Goal: Task Accomplishment & Management: Manage account settings

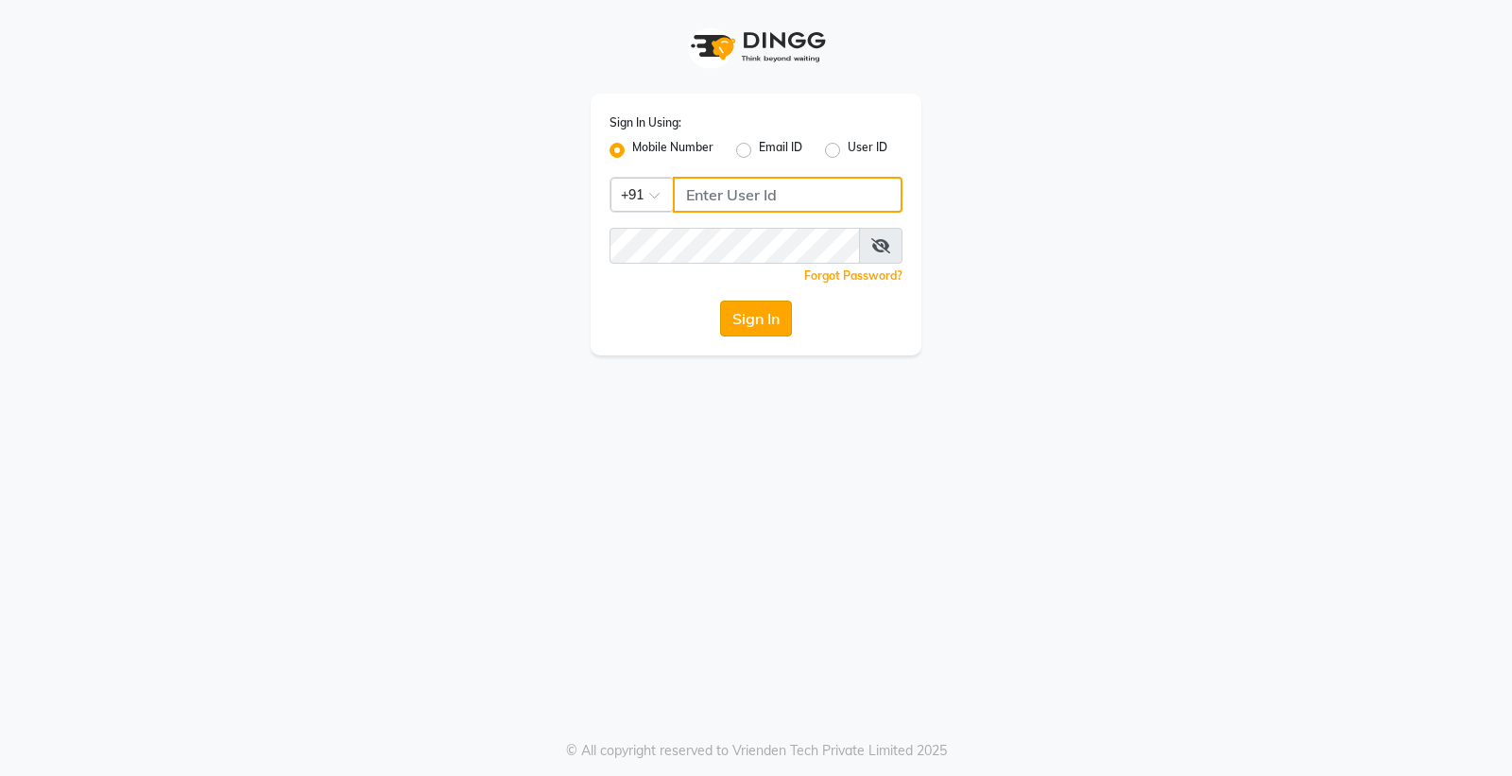
type input "8888001355"
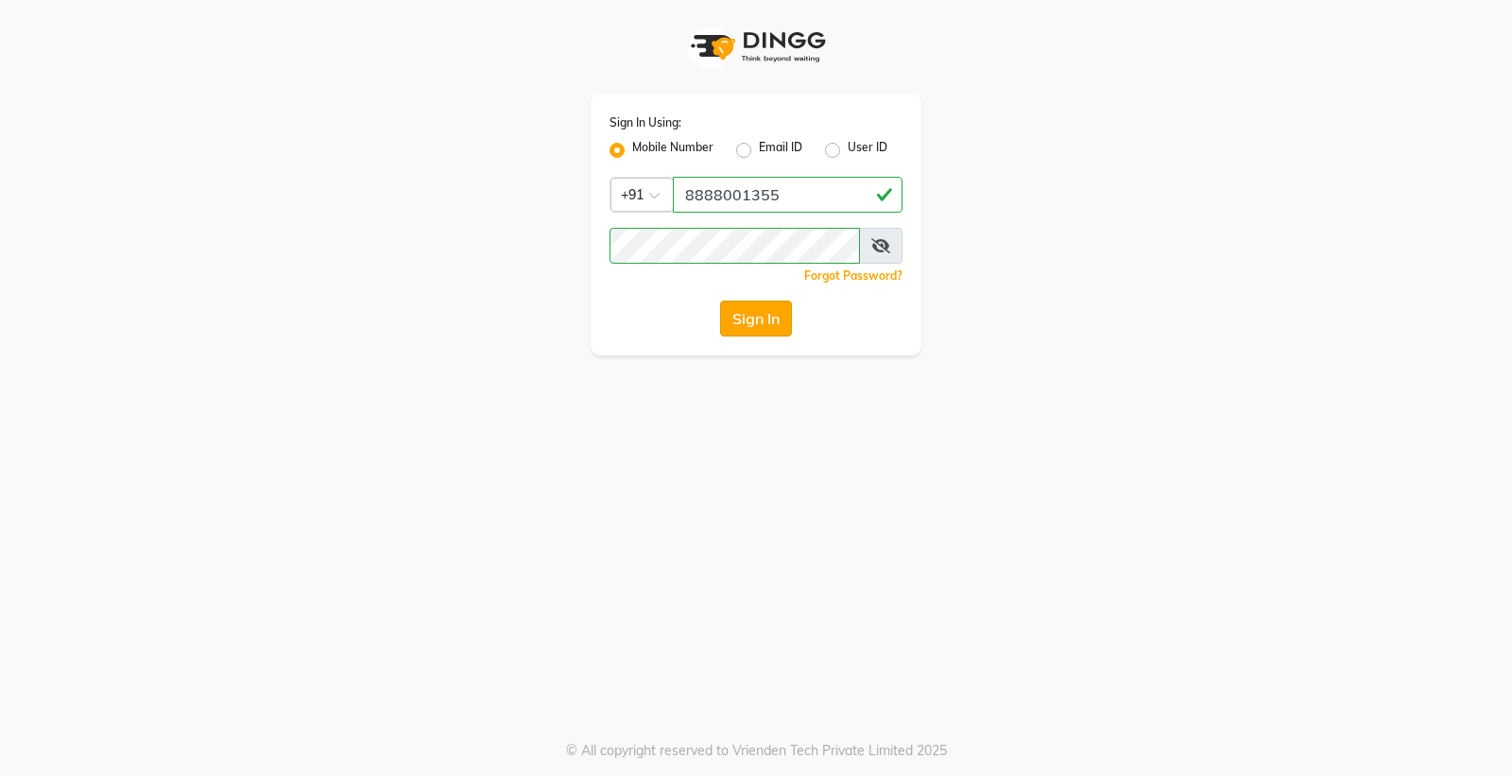
click at [776, 309] on button "Sign In" at bounding box center [756, 318] width 72 height 36
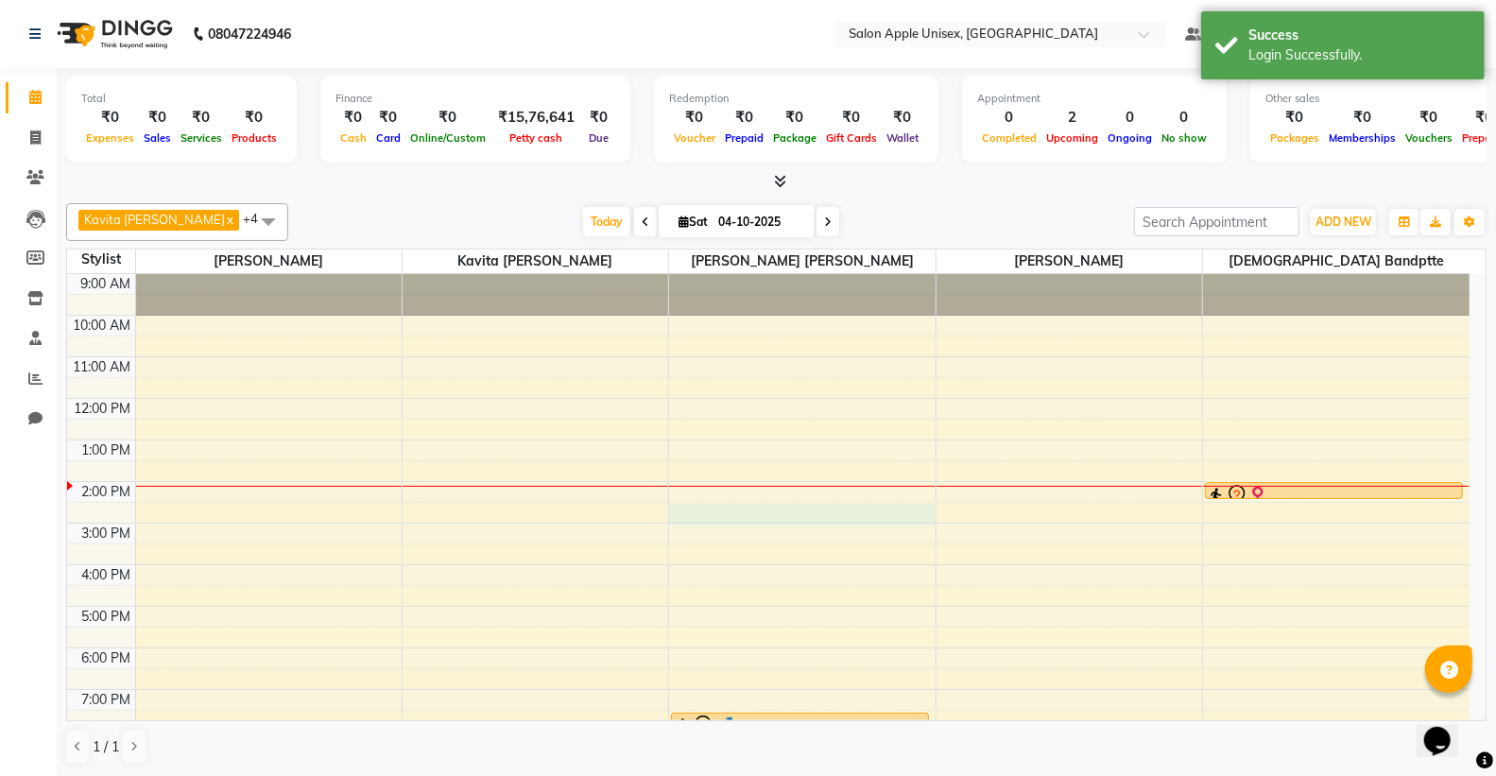
click at [692, 512] on div "9:00 AM 10:00 AM 11:00 AM 12:00 PM 1:00 PM 2:00 PM 3:00 PM 4:00 PM 5:00 PM 6:00…" at bounding box center [768, 543] width 1402 height 539
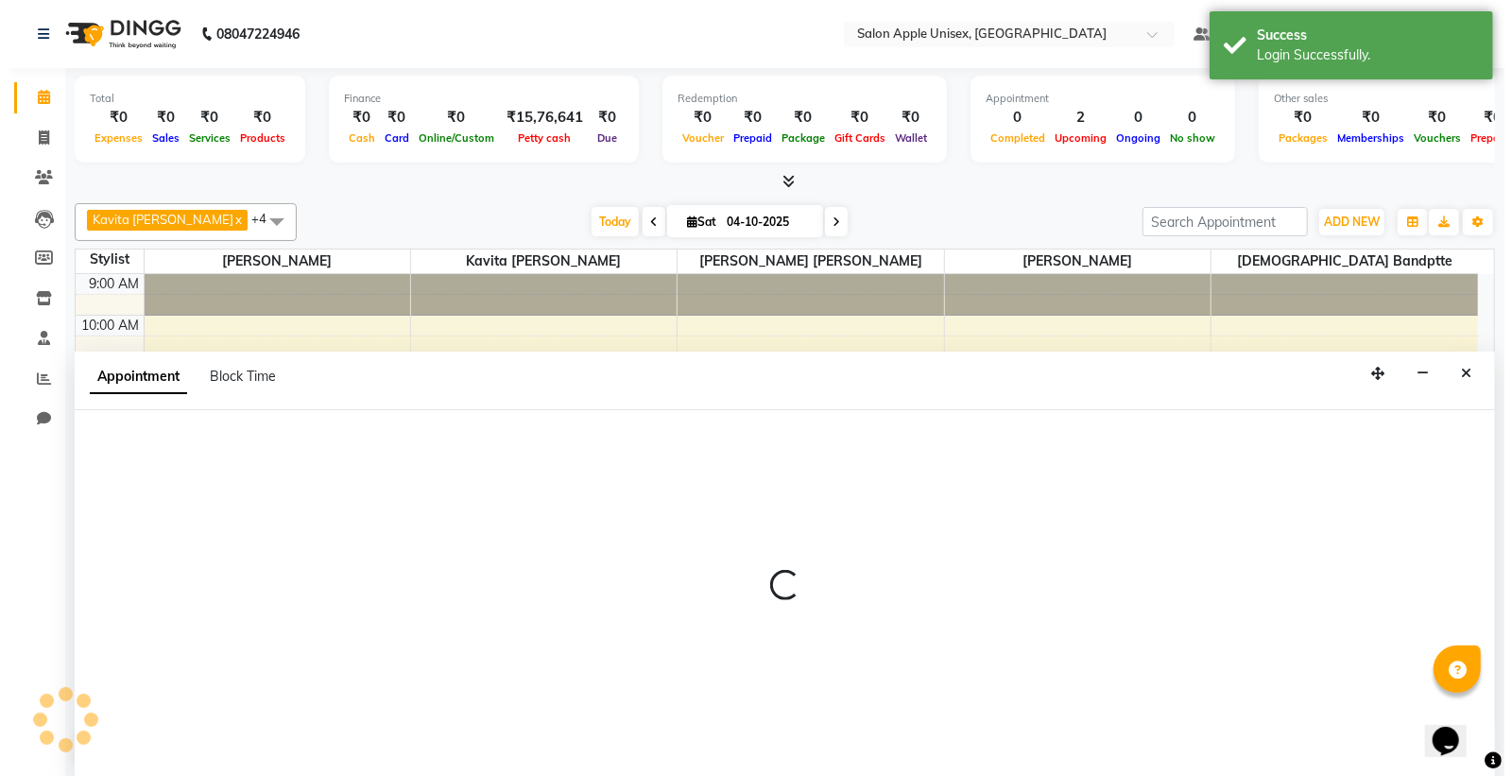
scroll to position [1, 0]
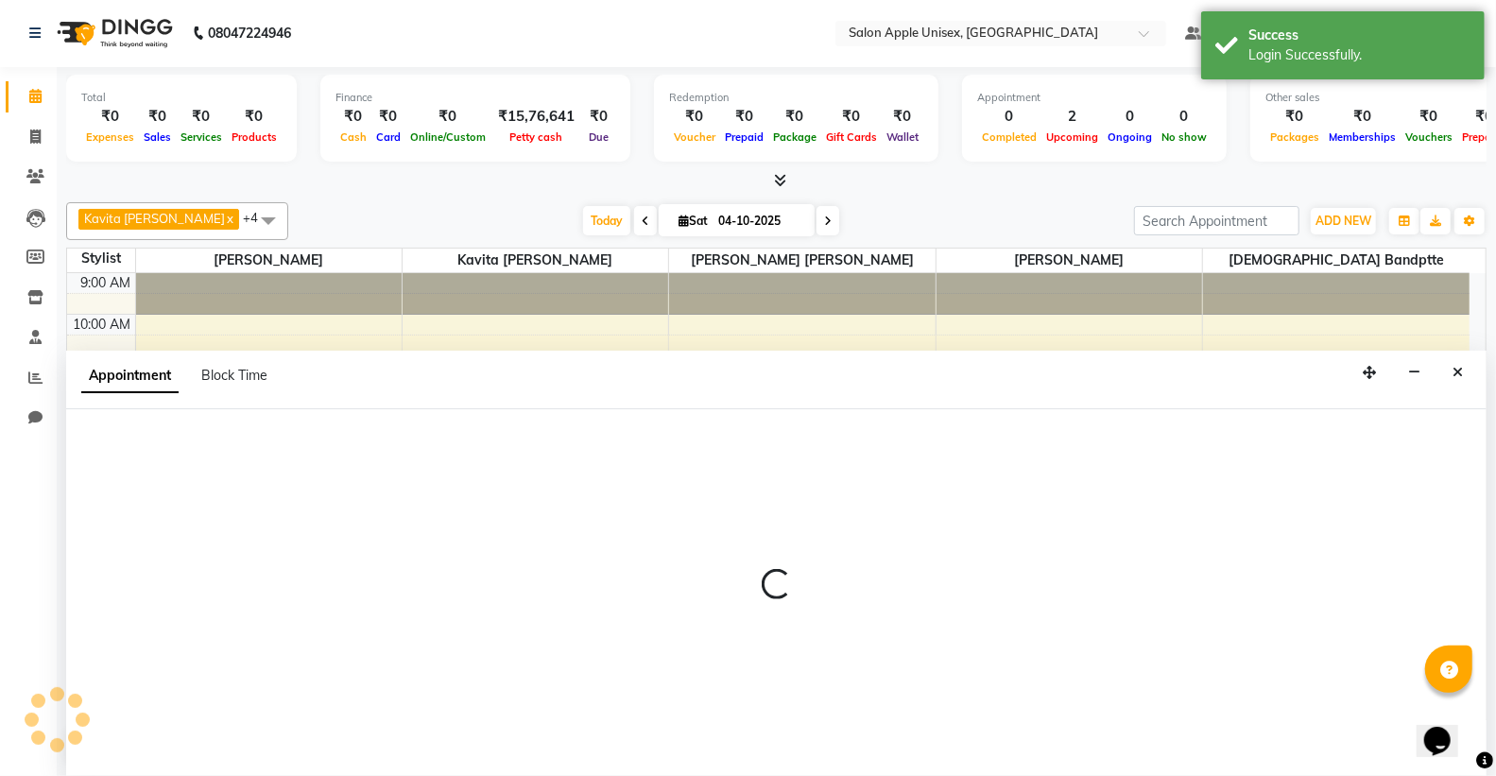
select select "85661"
select select "870"
select select "tentative"
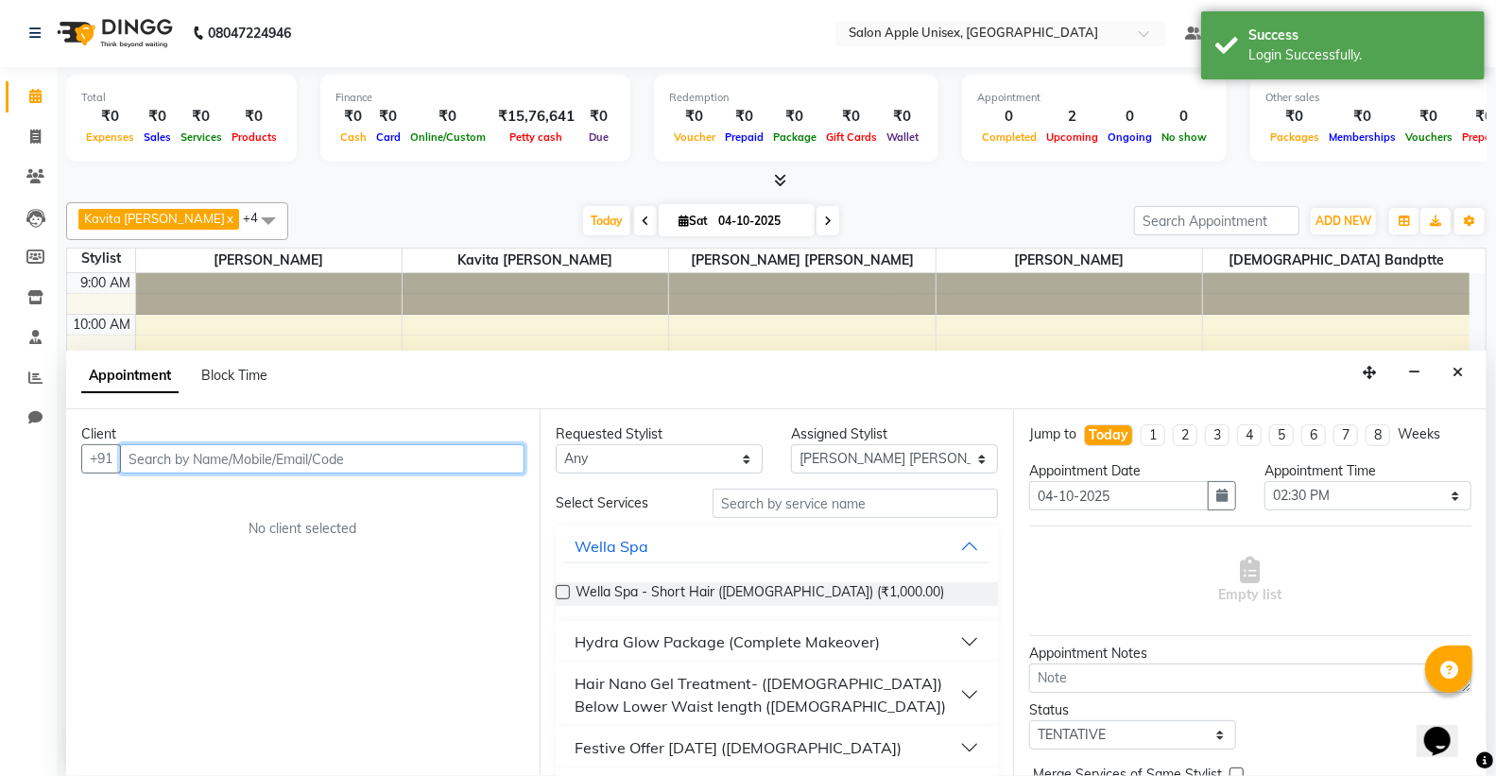
click at [285, 453] on input "text" at bounding box center [322, 458] width 404 height 29
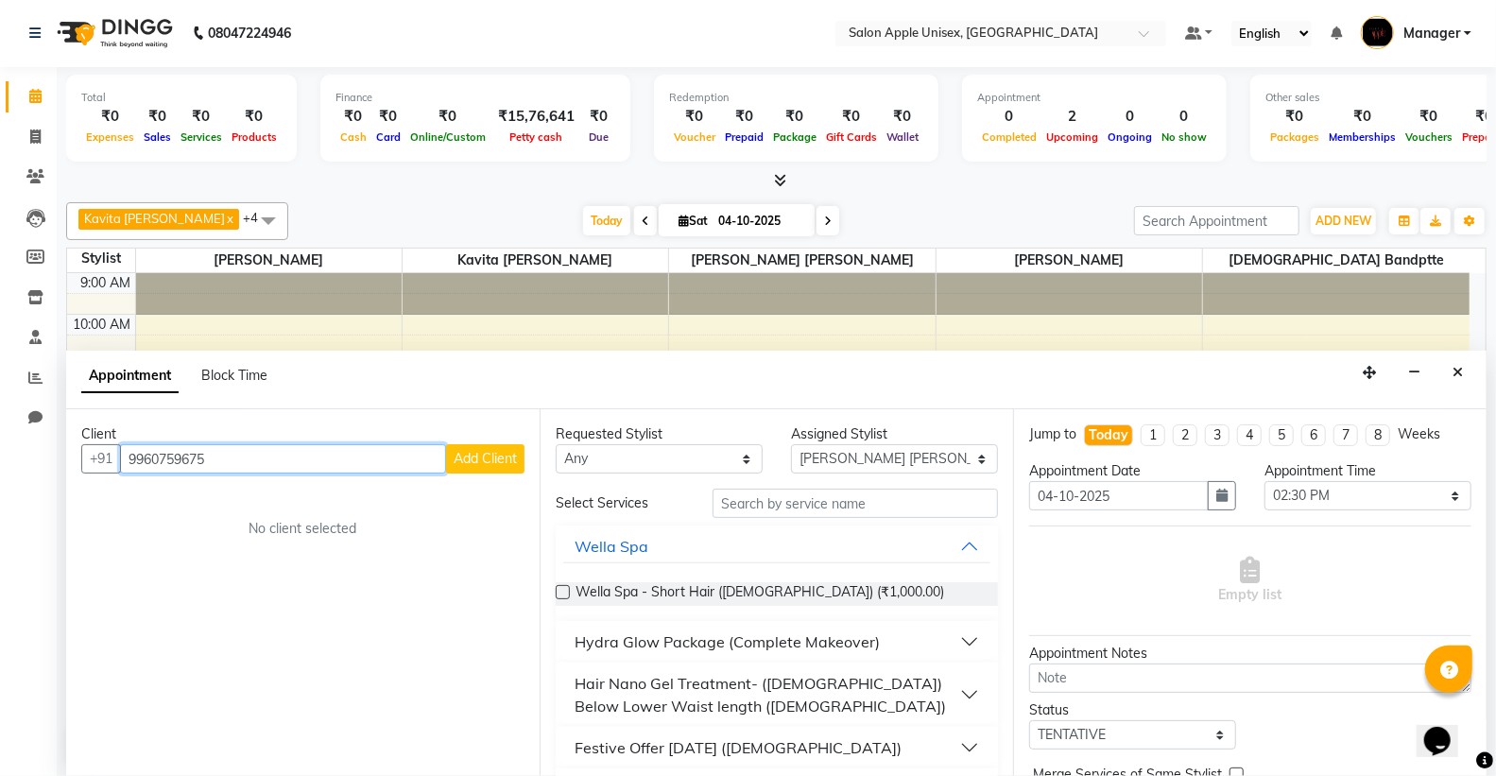
type input "9960759675"
click at [511, 463] on span "Add Client" at bounding box center [484, 458] width 63 height 17
select select "22"
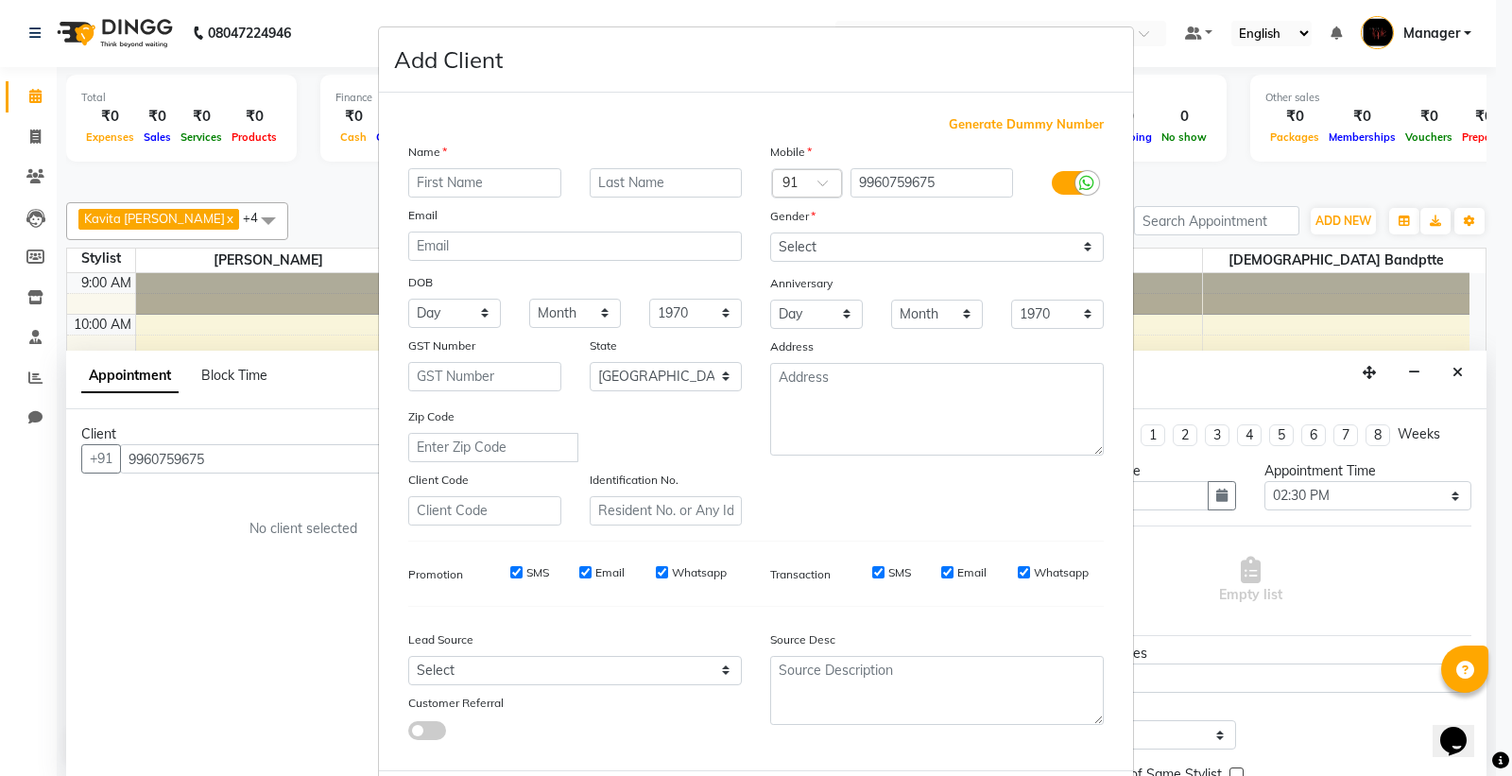
click at [502, 168] on input "text" at bounding box center [484, 182] width 153 height 29
type input "[PERSON_NAME]"
click at [825, 256] on select "Select [DEMOGRAPHIC_DATA] [DEMOGRAPHIC_DATA] Other Prefer Not To Say" at bounding box center [937, 246] width 334 height 29
select select "[DEMOGRAPHIC_DATA]"
click at [770, 232] on select "Select [DEMOGRAPHIC_DATA] [DEMOGRAPHIC_DATA] Other Prefer Not To Say" at bounding box center [937, 246] width 334 height 29
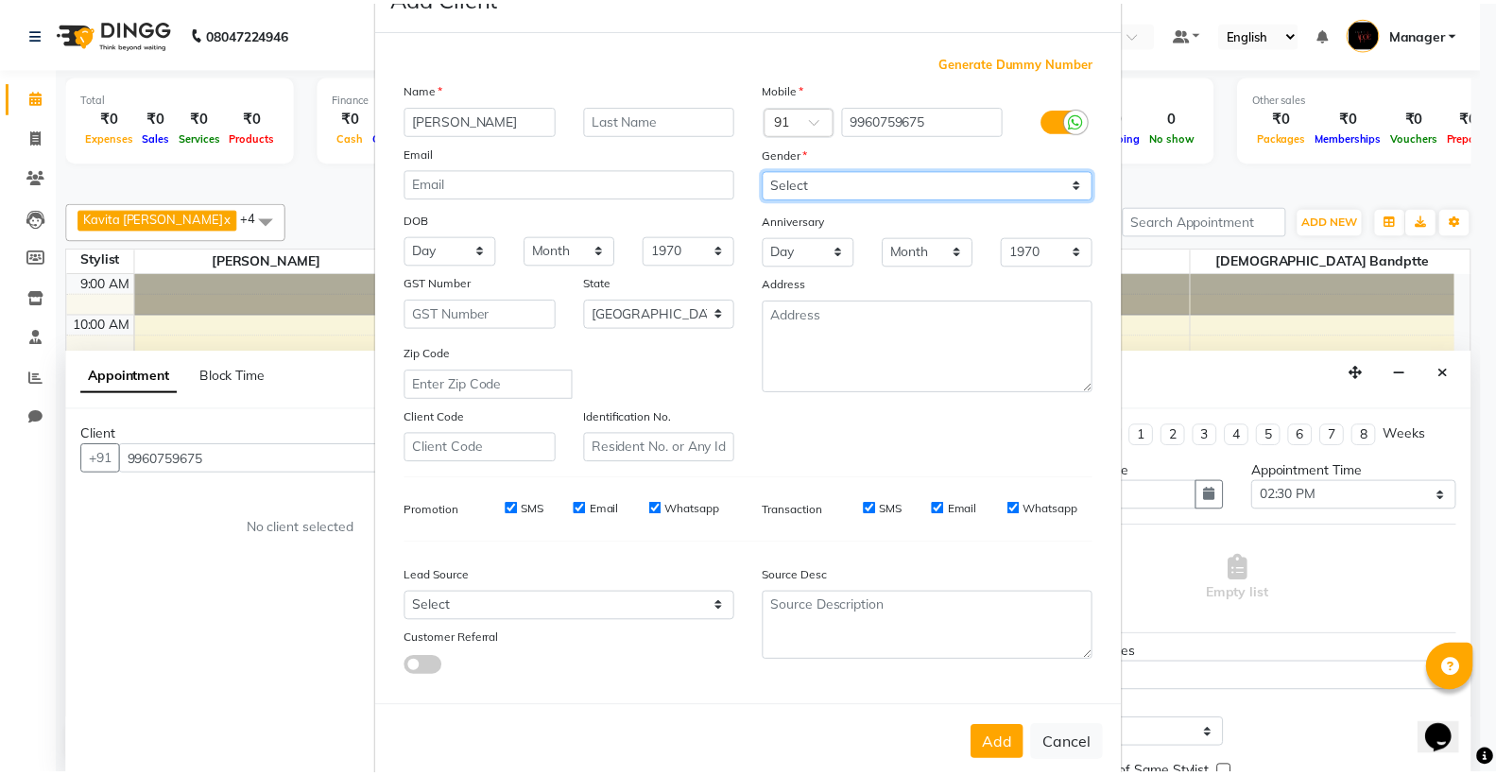
scroll to position [97, 0]
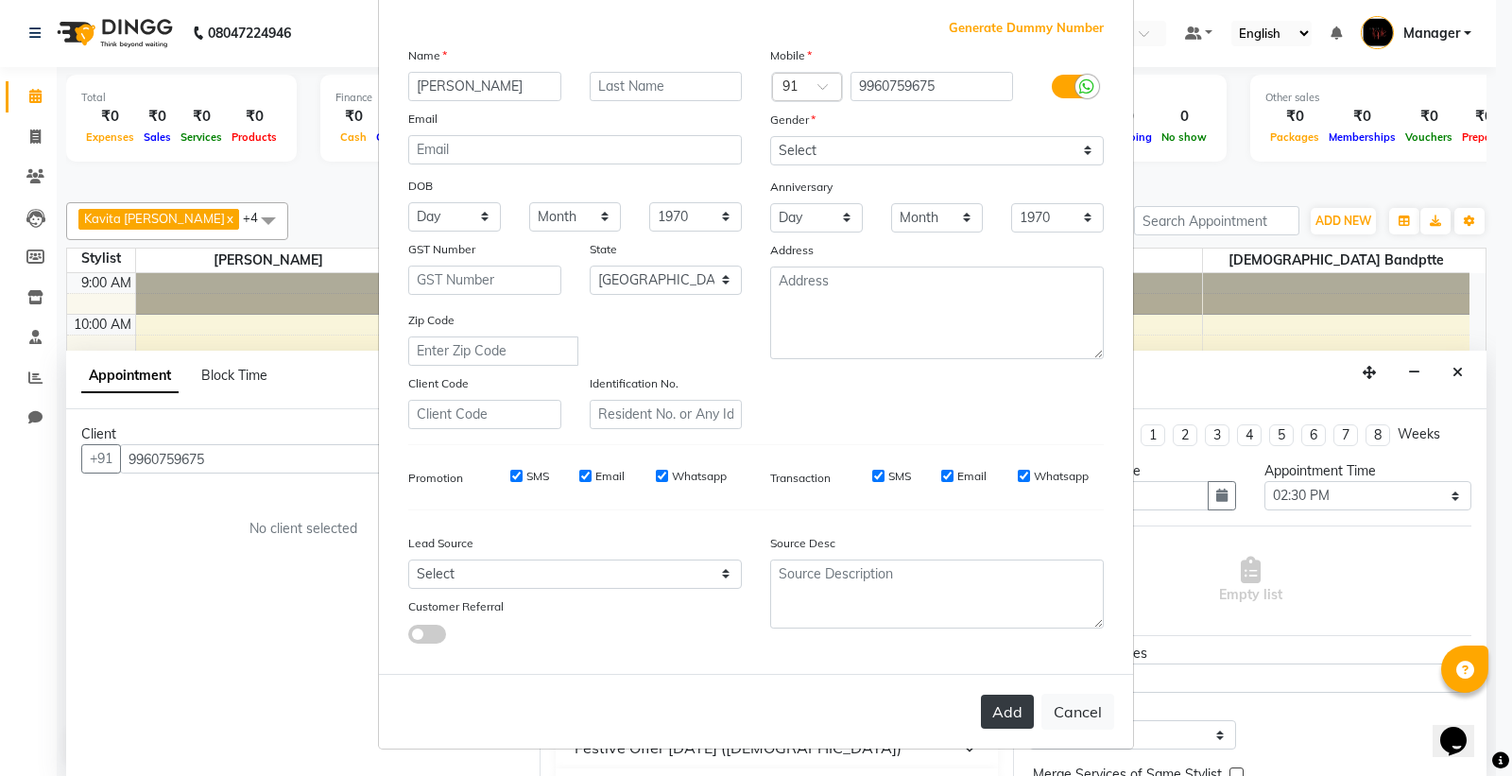
click at [1007, 701] on button "Add" at bounding box center [1007, 711] width 53 height 34
select select
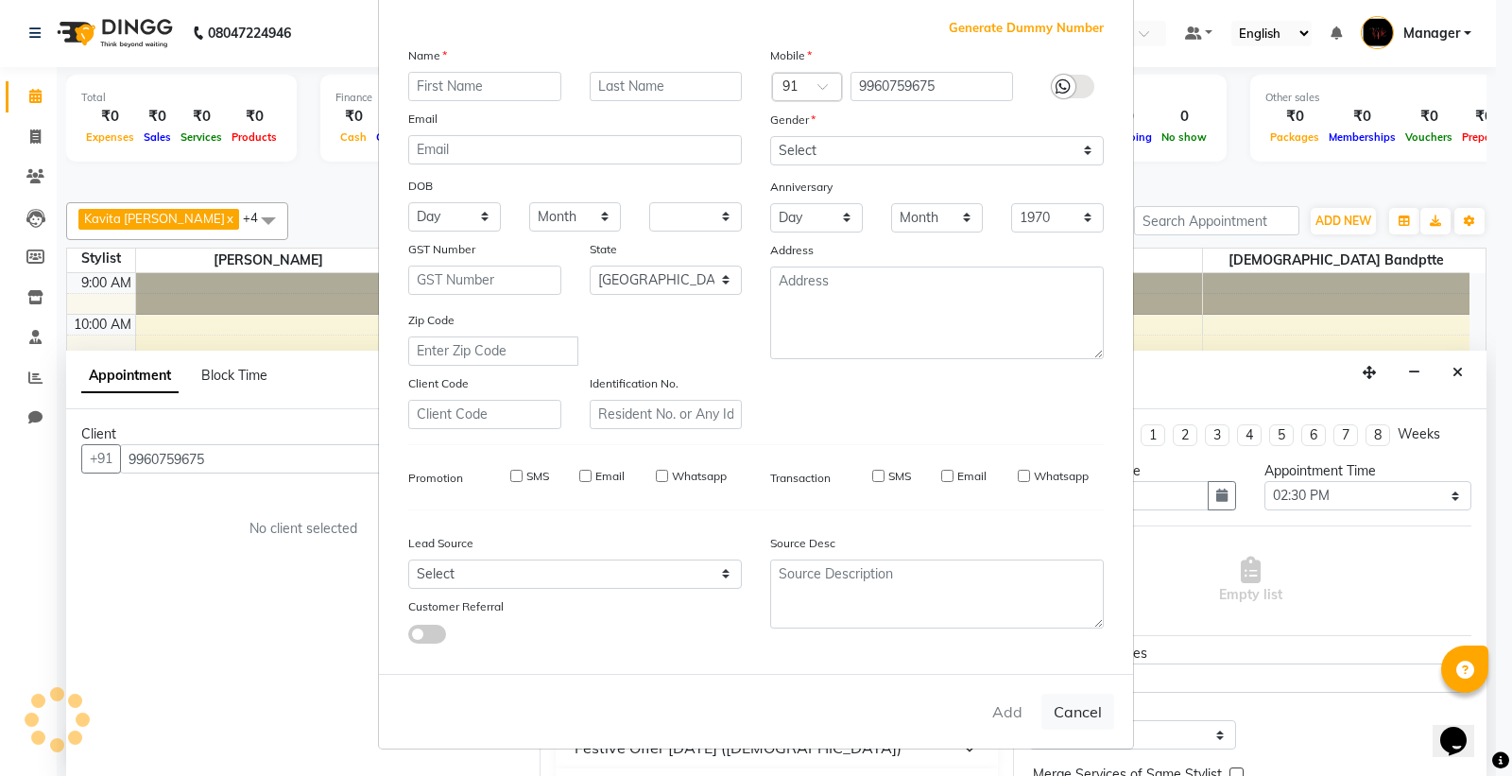
select select "null"
select select
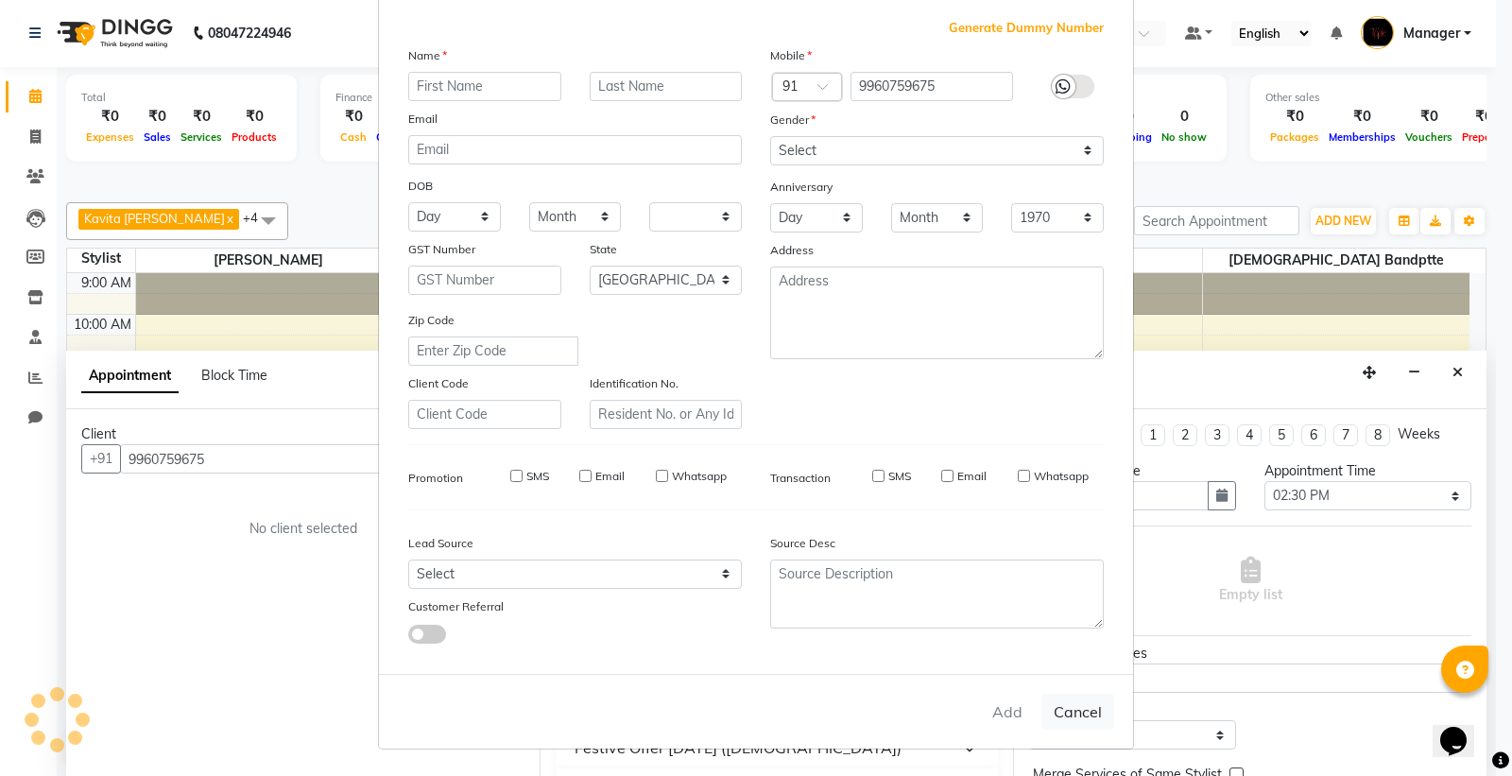
checkbox input "false"
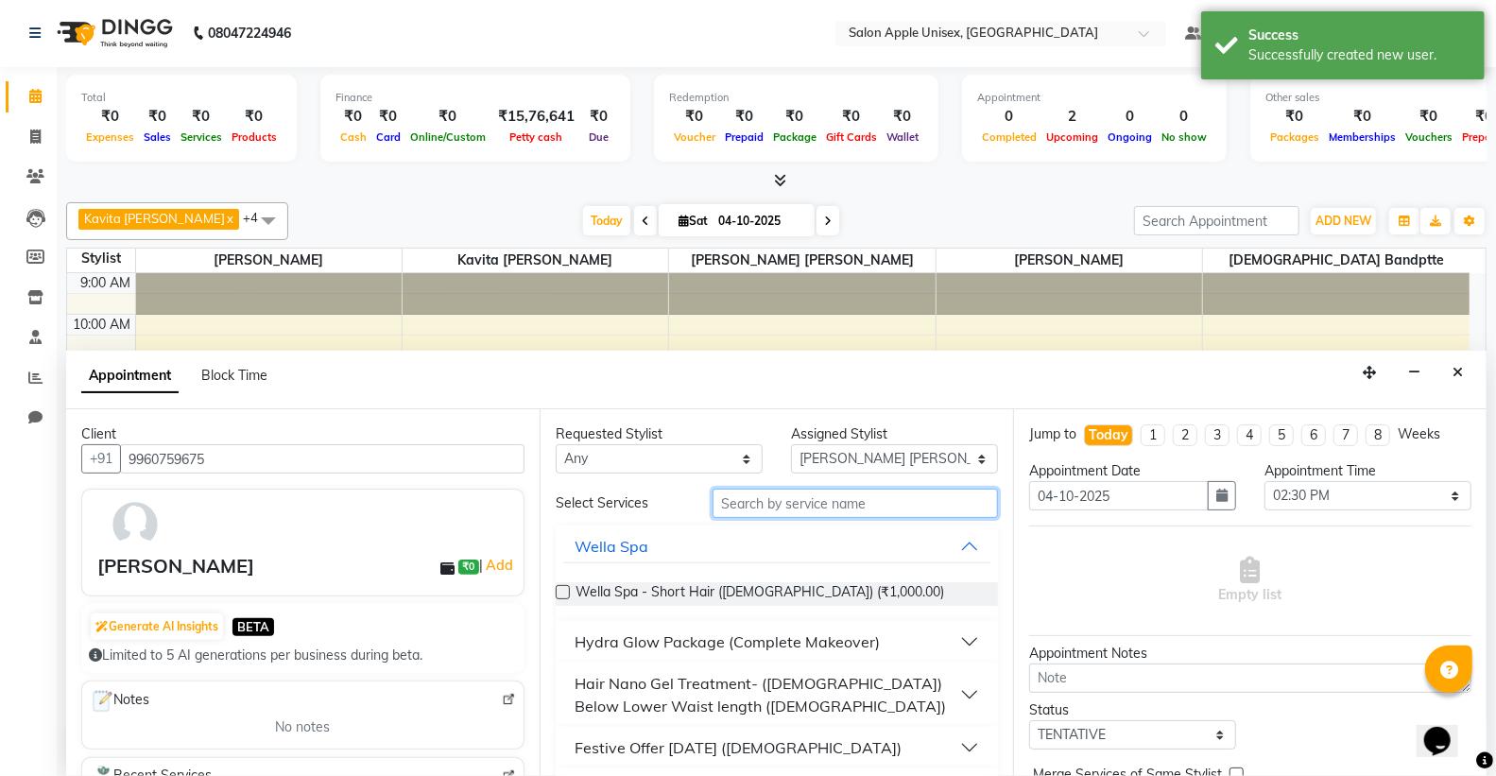
click at [792, 506] on input "text" at bounding box center [854, 502] width 285 height 29
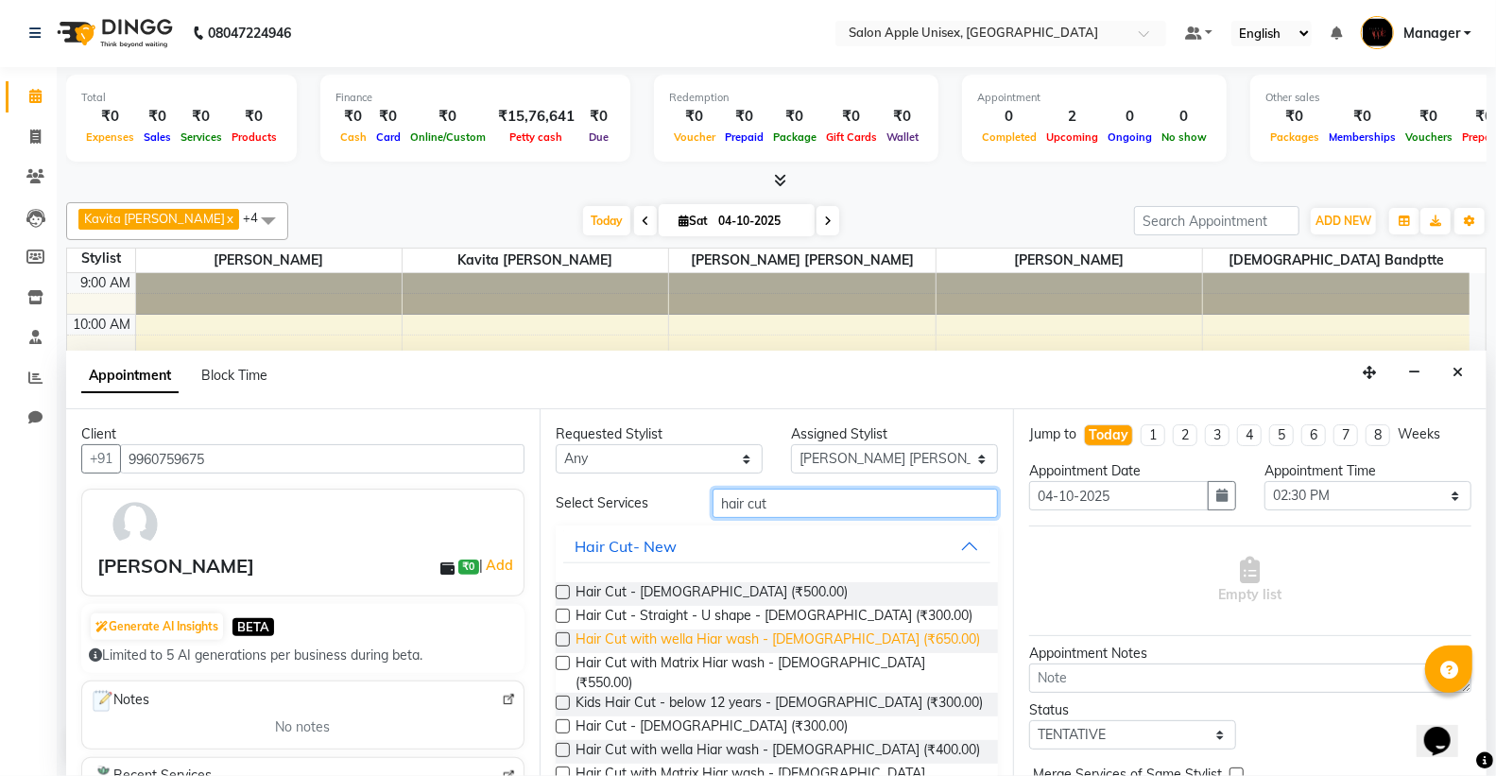
type input "hair cut"
click at [856, 642] on span "Hair Cut with wella Hiar wash - [DEMOGRAPHIC_DATA] (₹650.00)" at bounding box center [777, 641] width 404 height 24
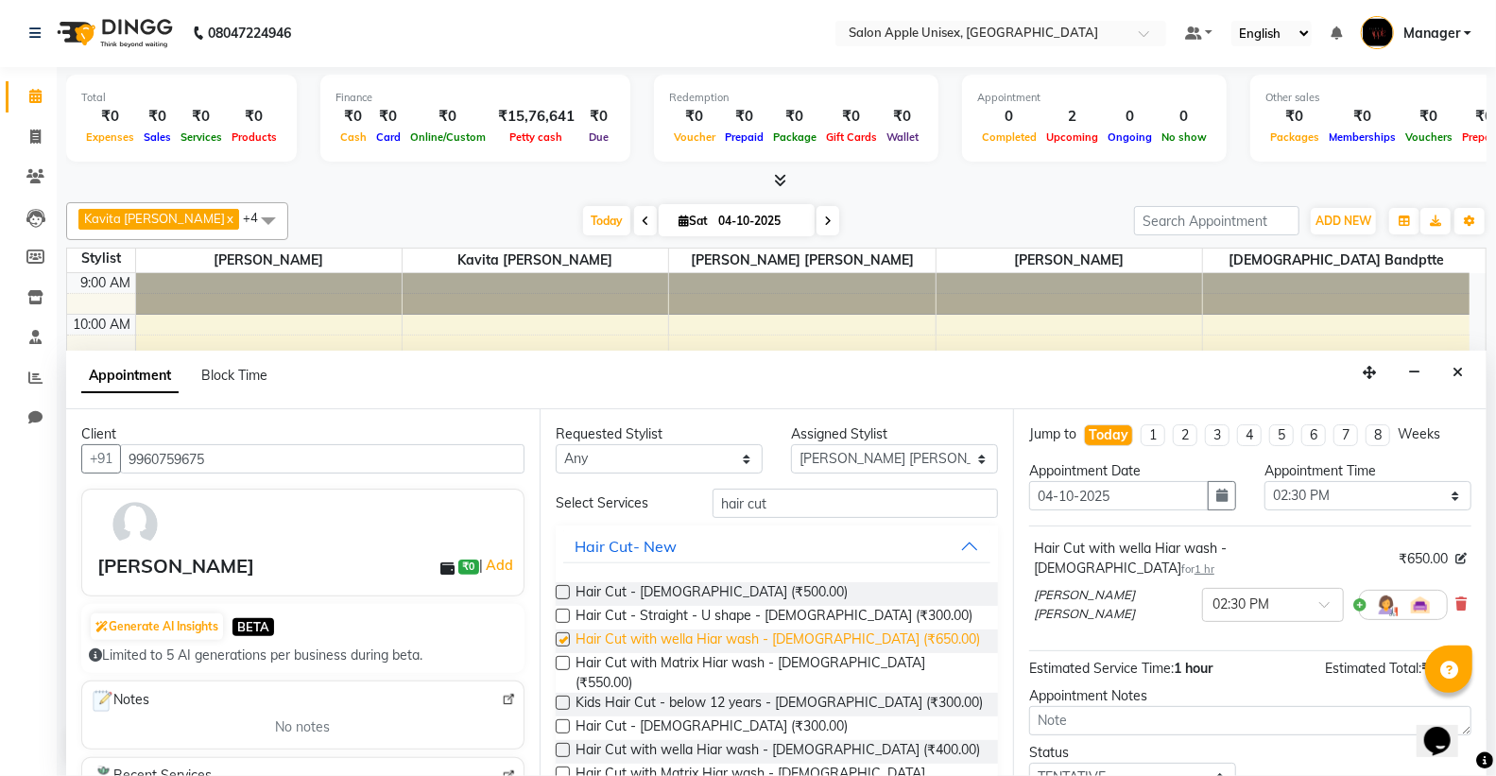
checkbox input "false"
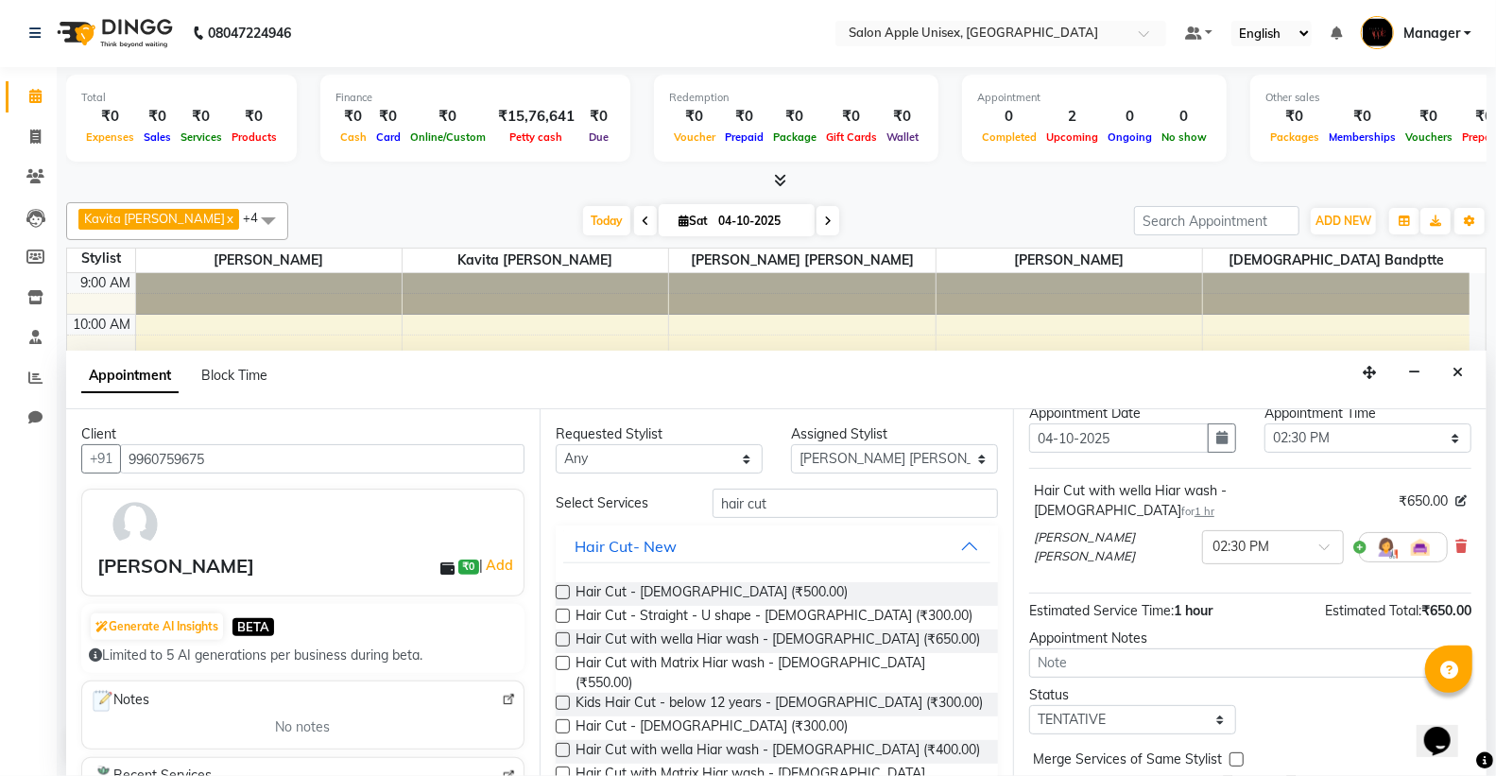
scroll to position [111, 0]
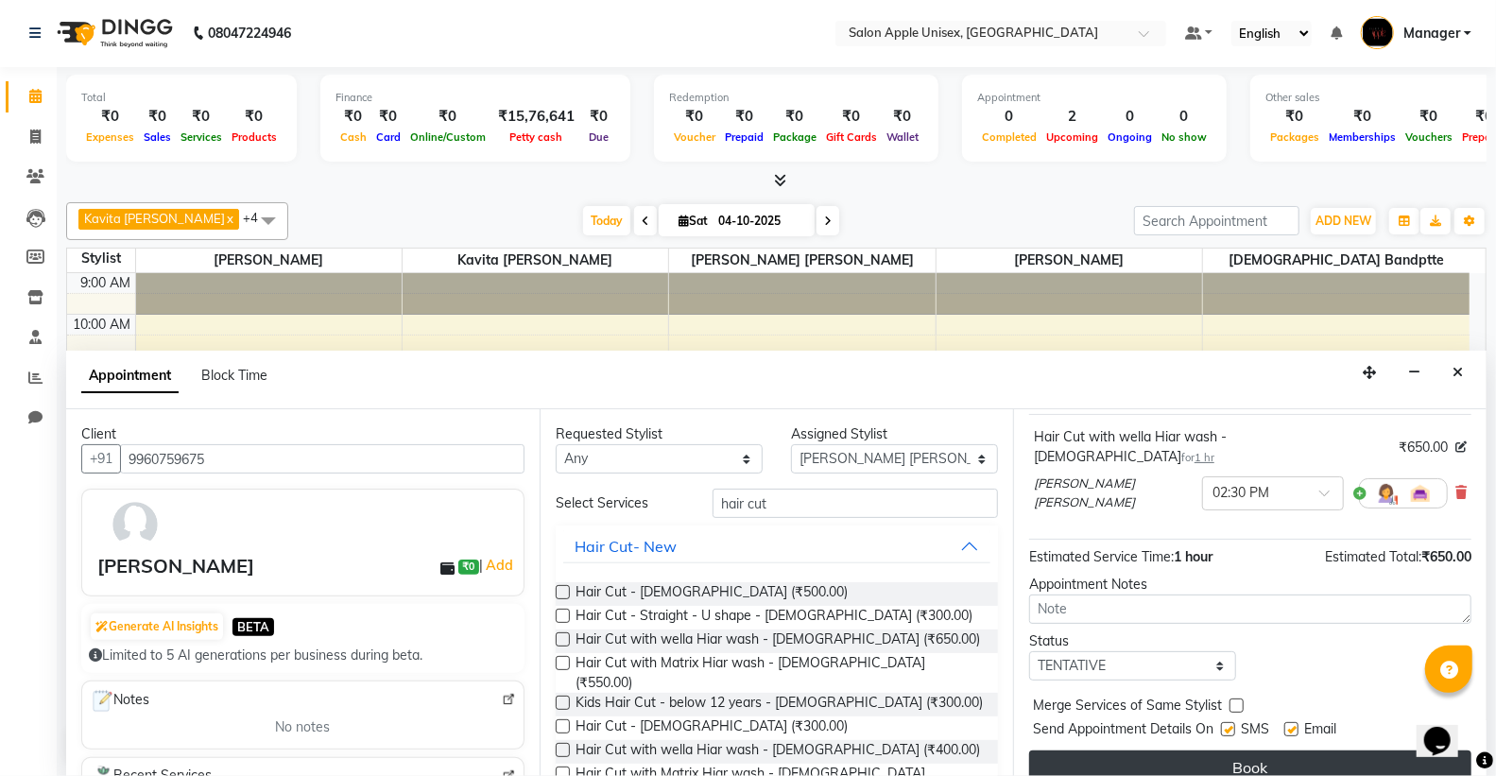
click at [1247, 750] on button "Book" at bounding box center [1250, 767] width 442 height 34
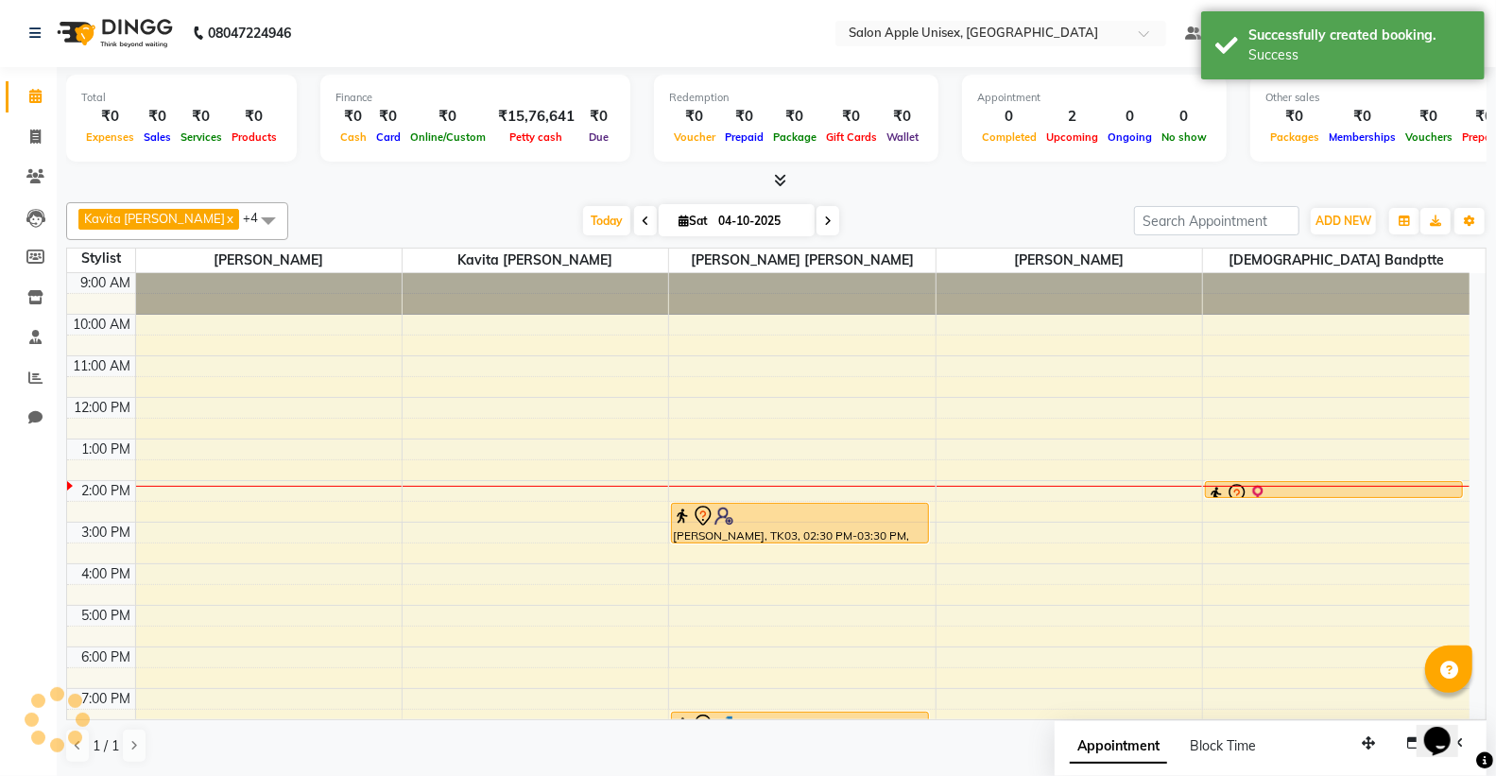
scroll to position [0, 0]
drag, startPoint x: 810, startPoint y: 545, endPoint x: 806, endPoint y: 570, distance: 24.9
click at [806, 570] on div "9:00 AM 10:00 AM 11:00 AM 12:00 PM 1:00 PM 2:00 PM 3:00 PM 4:00 PM 5:00 PM 6:00…" at bounding box center [768, 543] width 1402 height 539
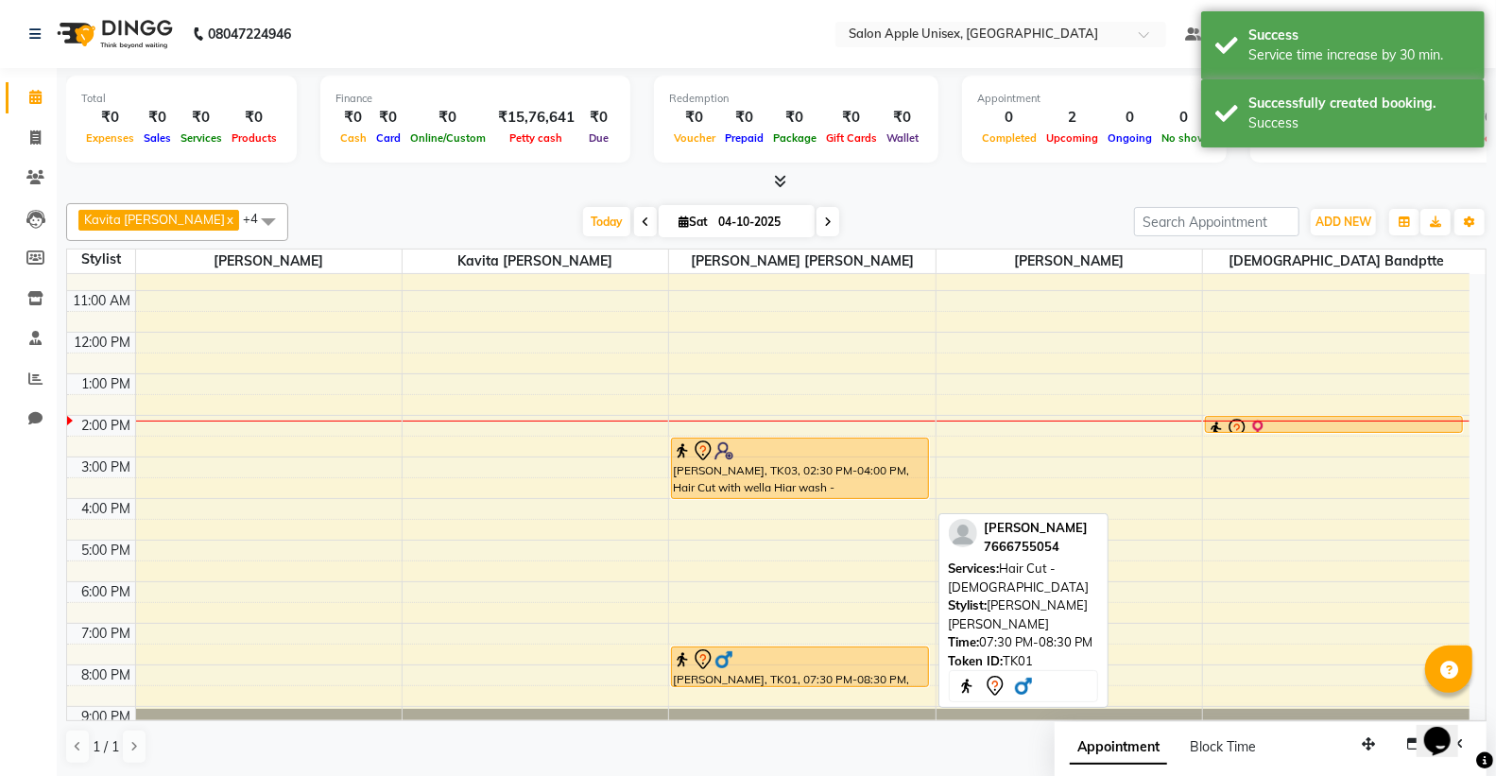
scroll to position [95, 0]
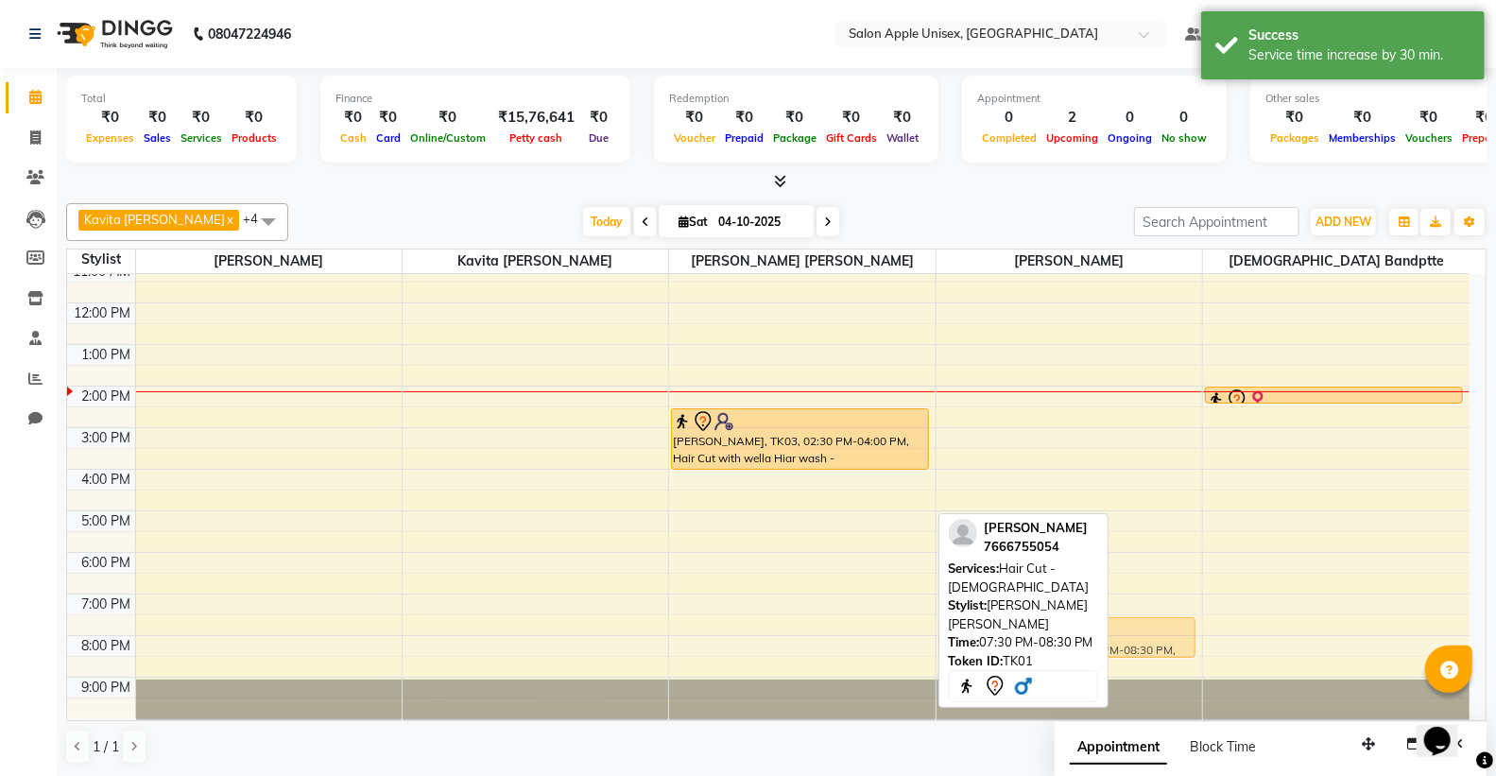
drag, startPoint x: 719, startPoint y: 630, endPoint x: 941, endPoint y: 625, distance: 222.1
click at [941, 625] on div "Kavita [PERSON_NAME] x [PERSON_NAME] [PERSON_NAME] x [PERSON_NAME] Bandptte x […" at bounding box center [776, 484] width 1420 height 576
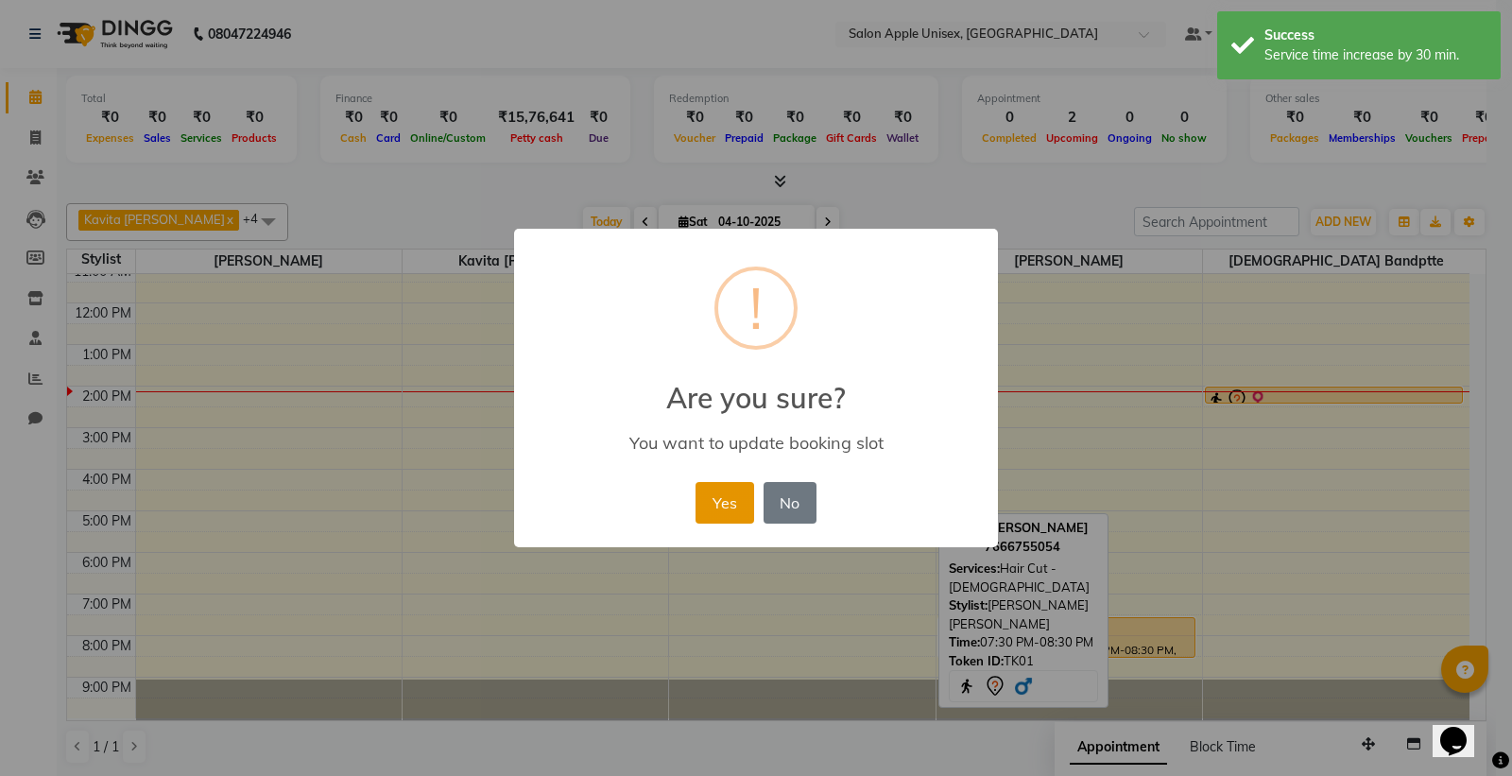
click at [712, 503] on button "Yes" at bounding box center [724, 503] width 58 height 42
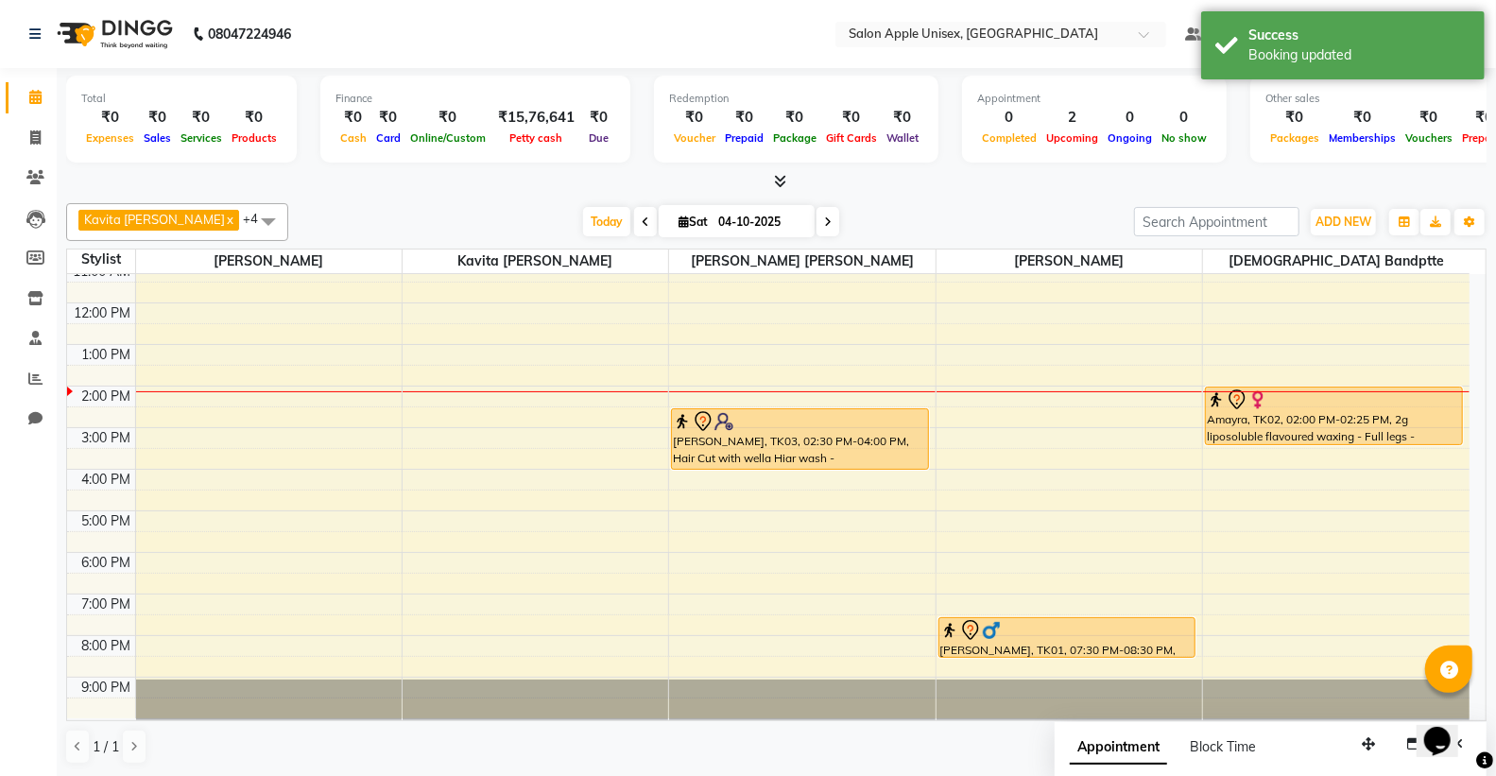
drag, startPoint x: 1332, startPoint y: 401, endPoint x: 1343, endPoint y: 448, distance: 48.6
click at [1343, 448] on div "9:00 AM 10:00 AM 11:00 AM 12:00 PM 1:00 PM 2:00 PM 3:00 PM 4:00 PM 5:00 PM 6:00…" at bounding box center [768, 448] width 1402 height 539
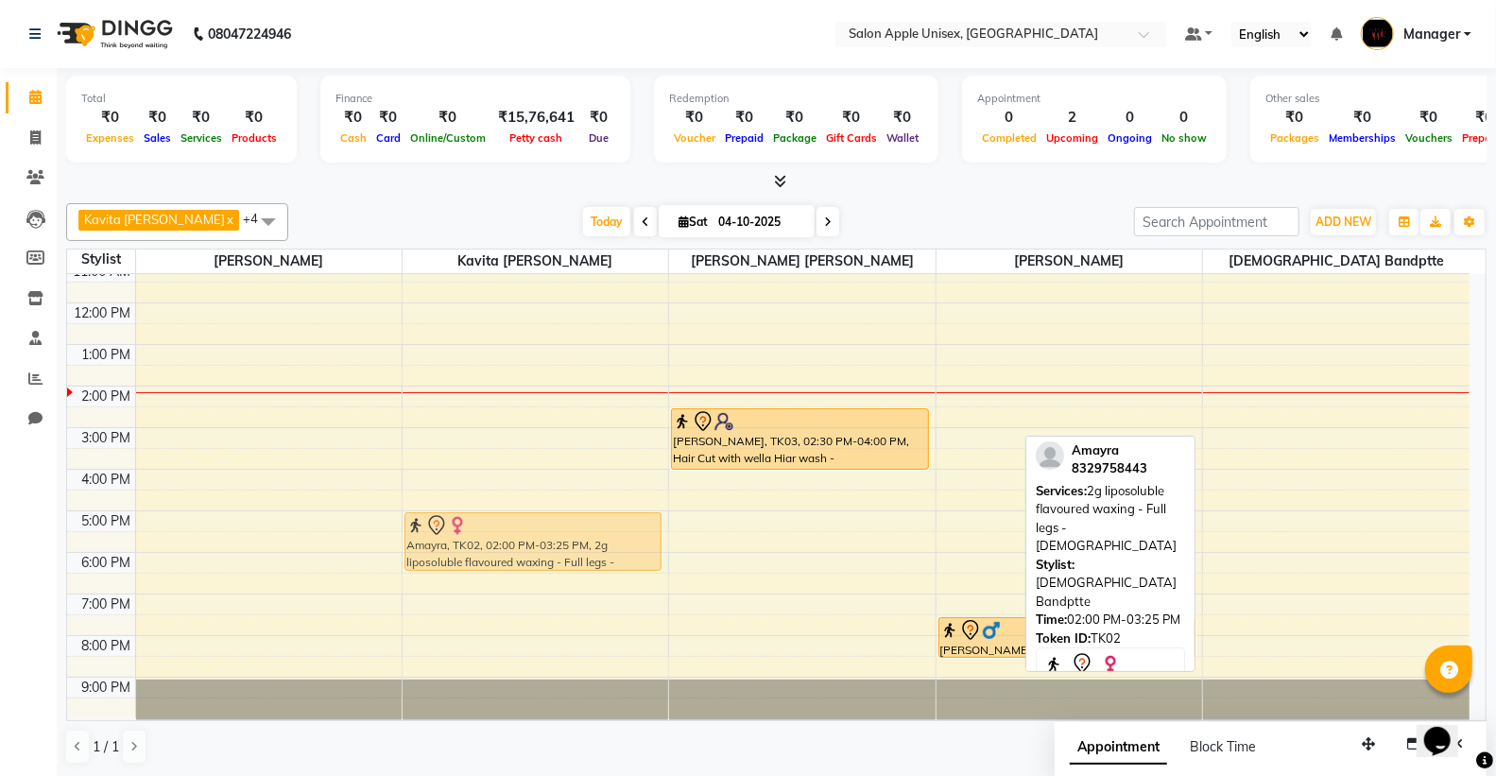
drag, startPoint x: 1305, startPoint y: 417, endPoint x: 459, endPoint y: 546, distance: 855.4
click at [459, 546] on tr "Amayra, TK02, 02:00 PM-03:25 PM, 2g liposoluble flavoured waxing - Full legs - …" at bounding box center [768, 448] width 1402 height 539
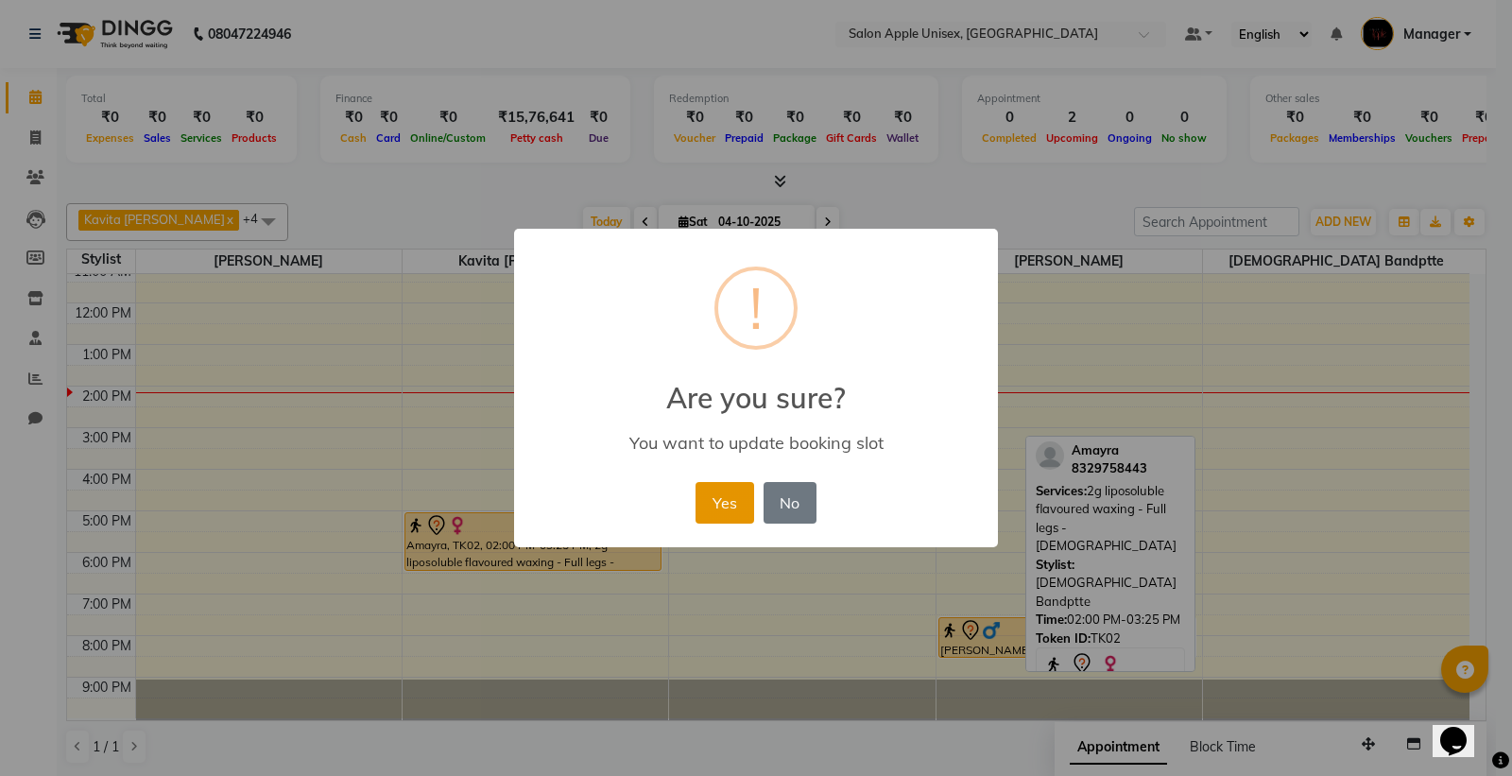
drag, startPoint x: 726, startPoint y: 491, endPoint x: 712, endPoint y: 491, distance: 13.2
click at [721, 491] on button "Yes" at bounding box center [724, 503] width 58 height 42
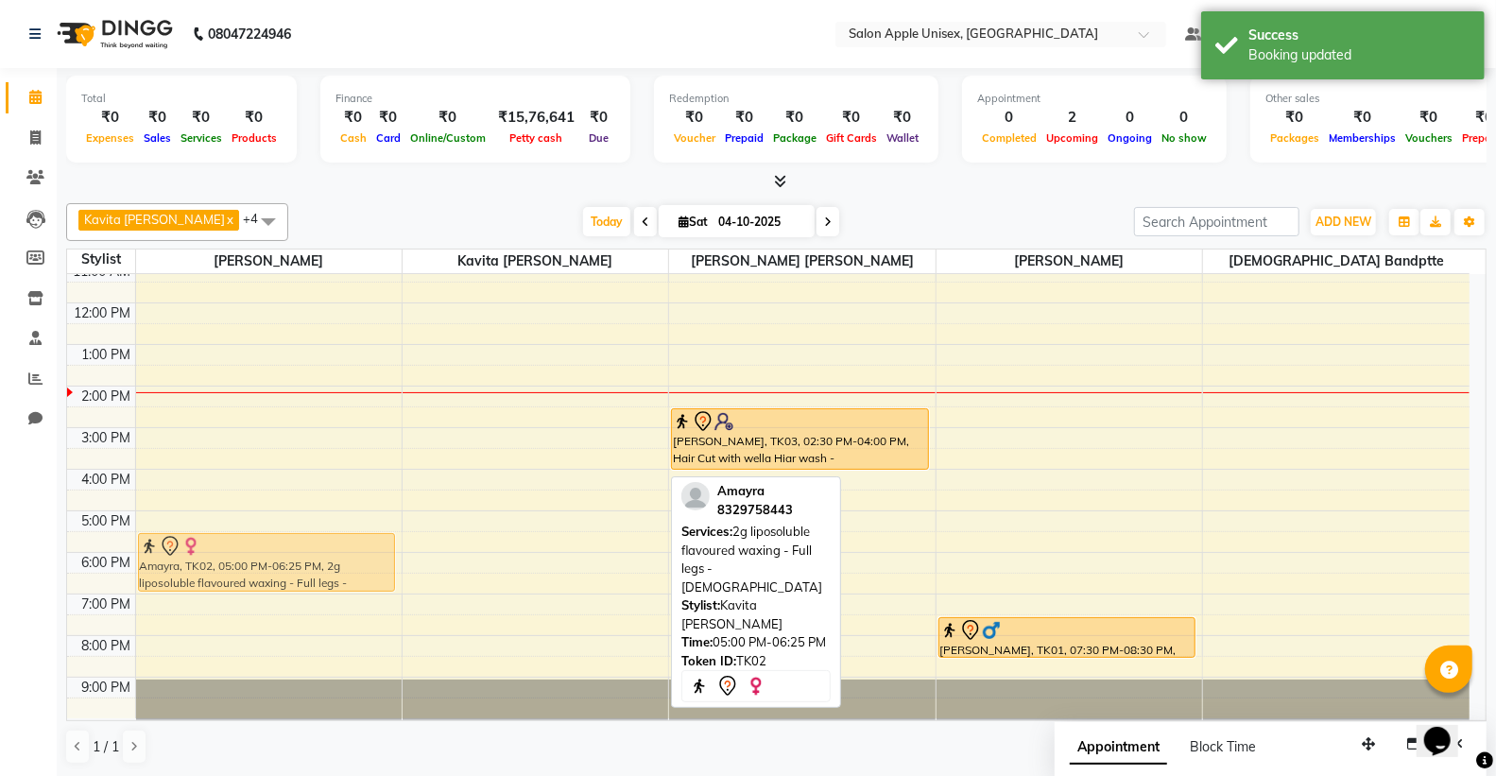
drag, startPoint x: 535, startPoint y: 545, endPoint x: 296, endPoint y: 561, distance: 239.6
click at [291, 560] on tr "Amayra, TK02, 05:00 PM-06:25 PM, 2g liposoluble flavoured waxing - Full legs - …" at bounding box center [768, 448] width 1402 height 539
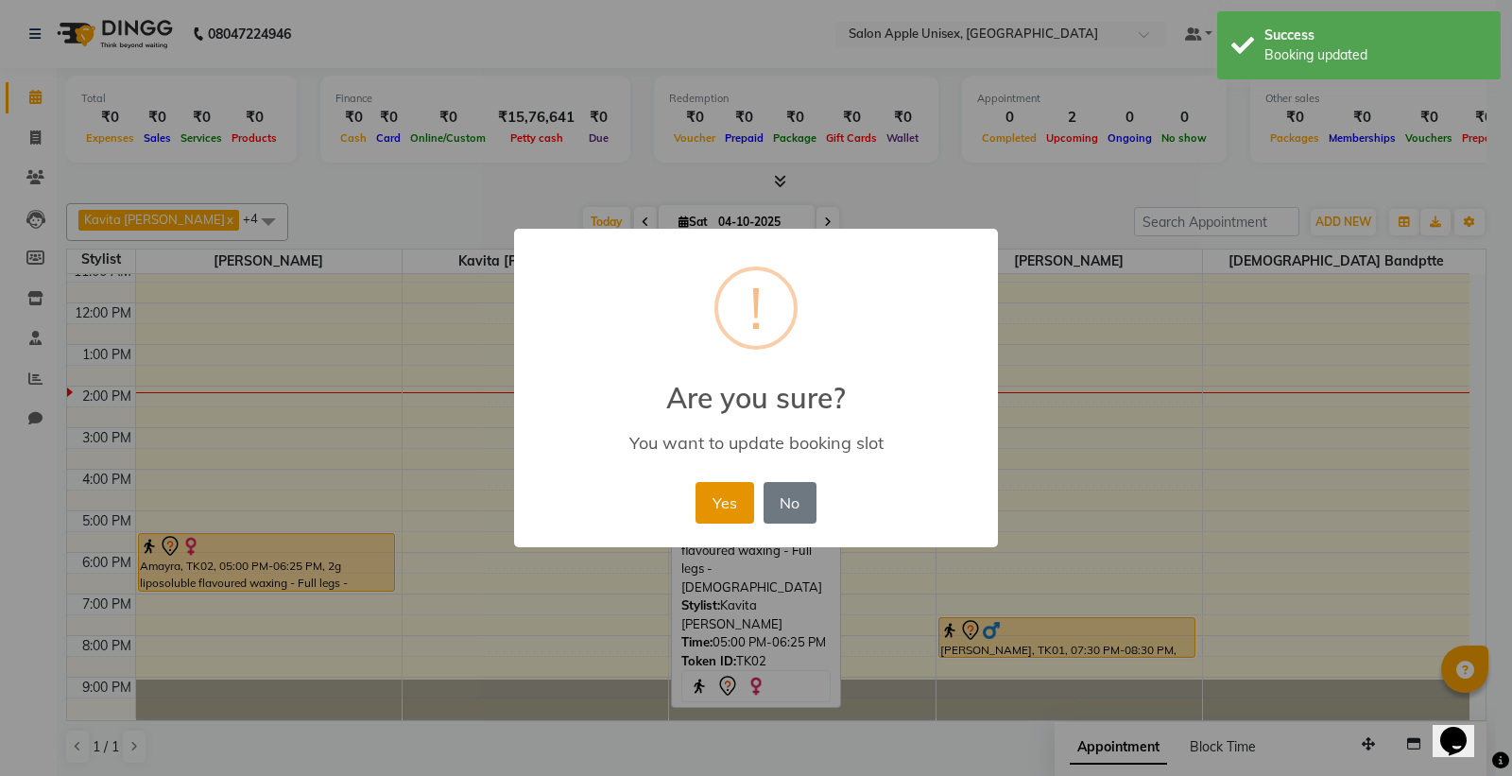
click at [730, 493] on button "Yes" at bounding box center [724, 503] width 58 height 42
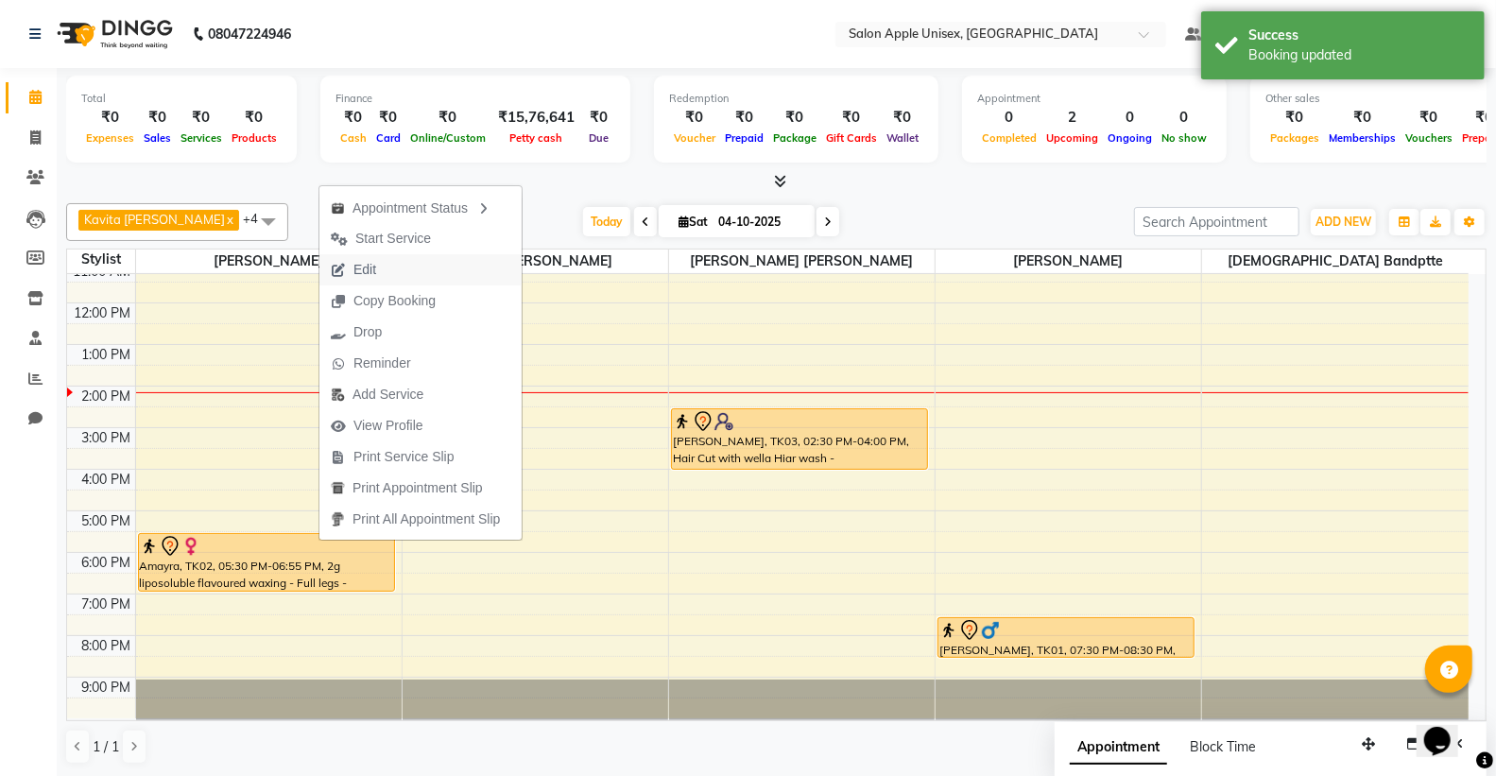
click at [383, 267] on span "Edit" at bounding box center [353, 269] width 68 height 31
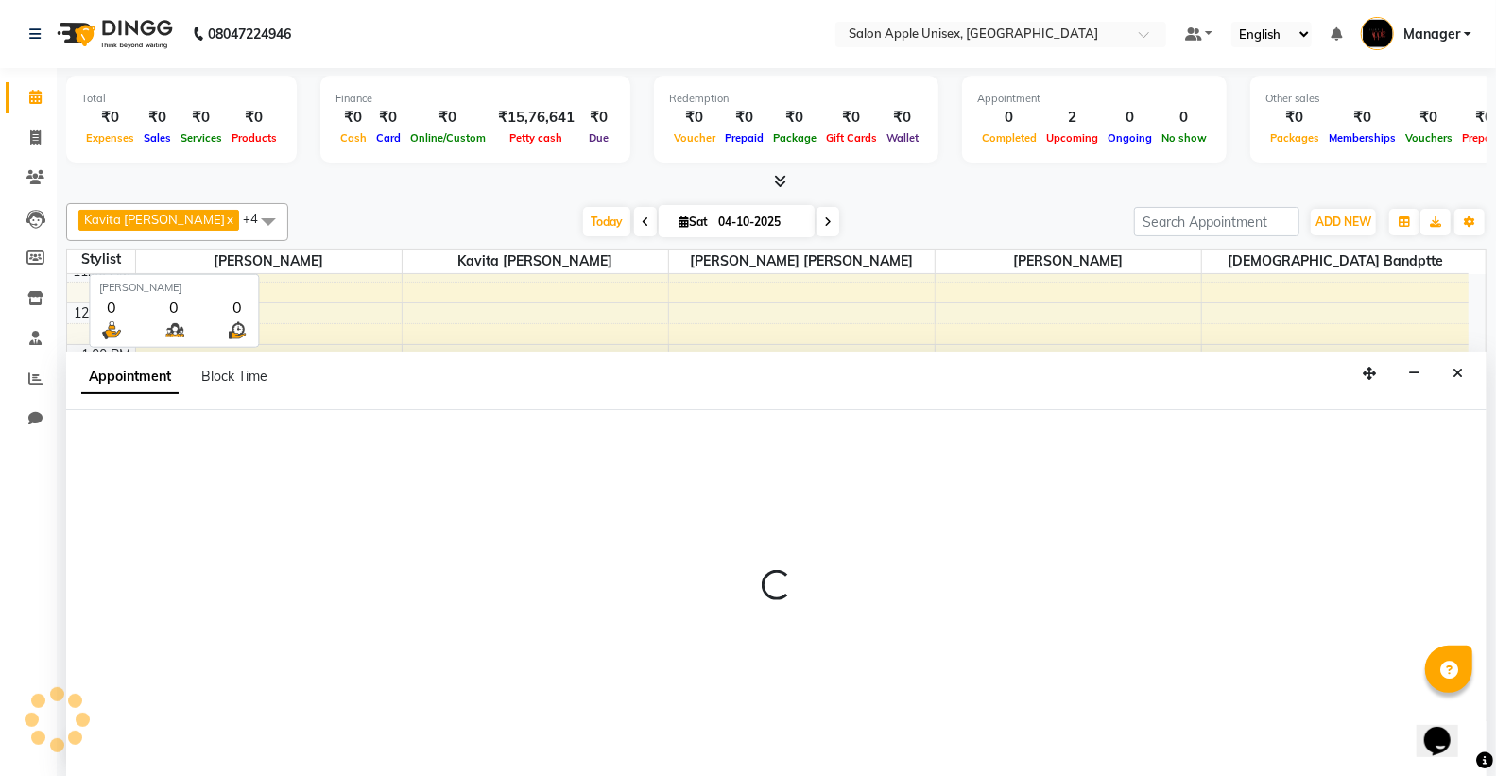
scroll to position [1, 0]
select select "tentative"
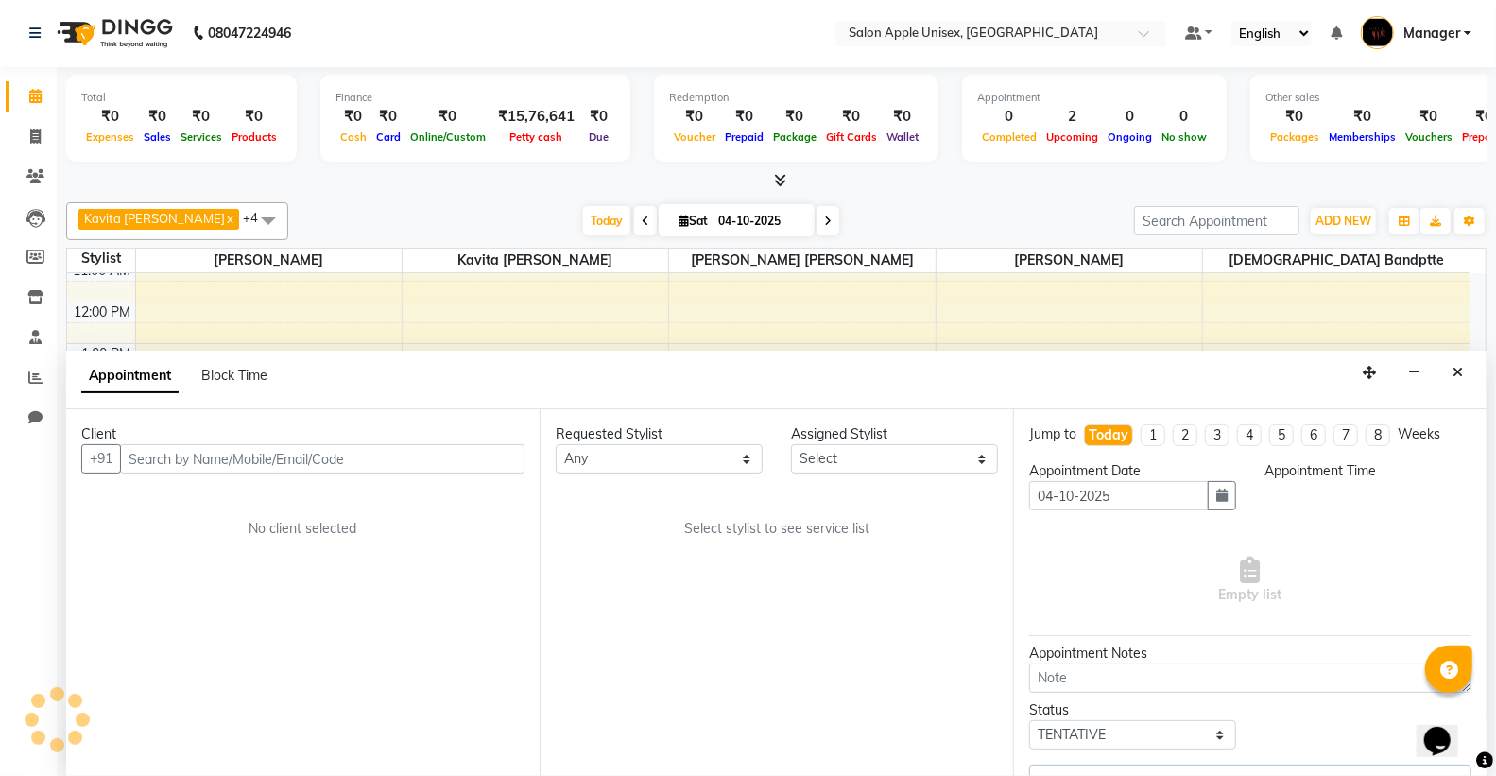
scroll to position [96, 0]
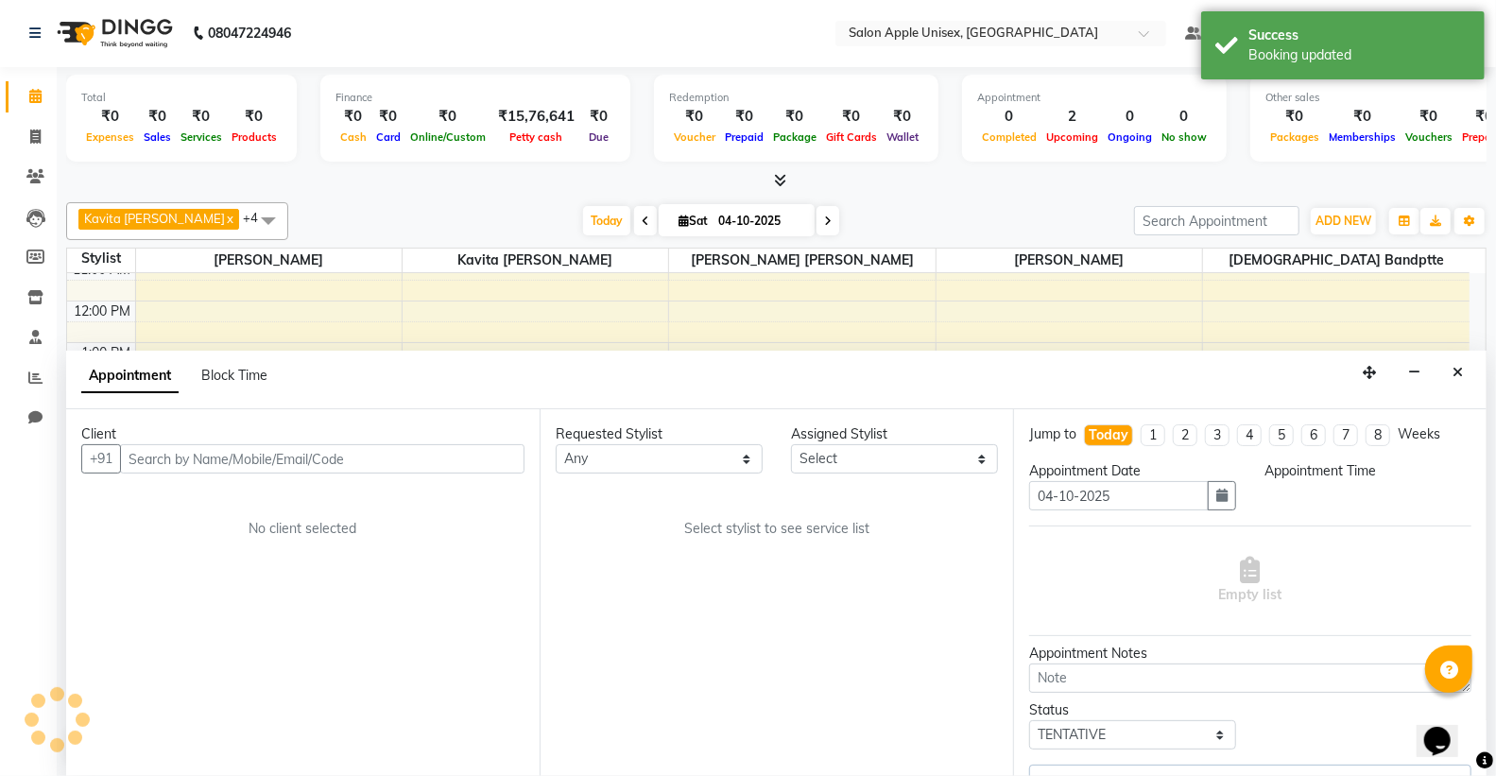
select select "80619"
select select "1050"
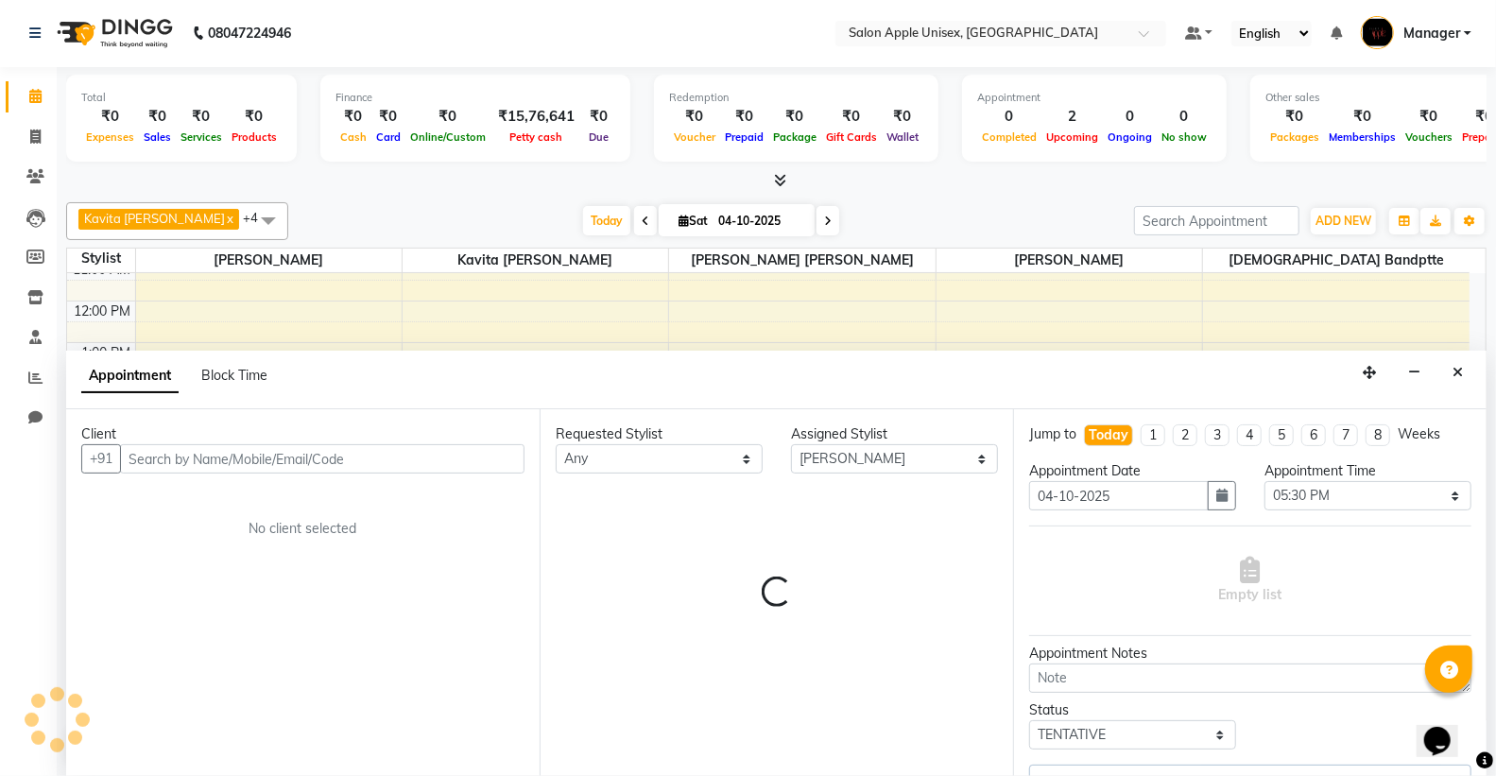
select select "30"
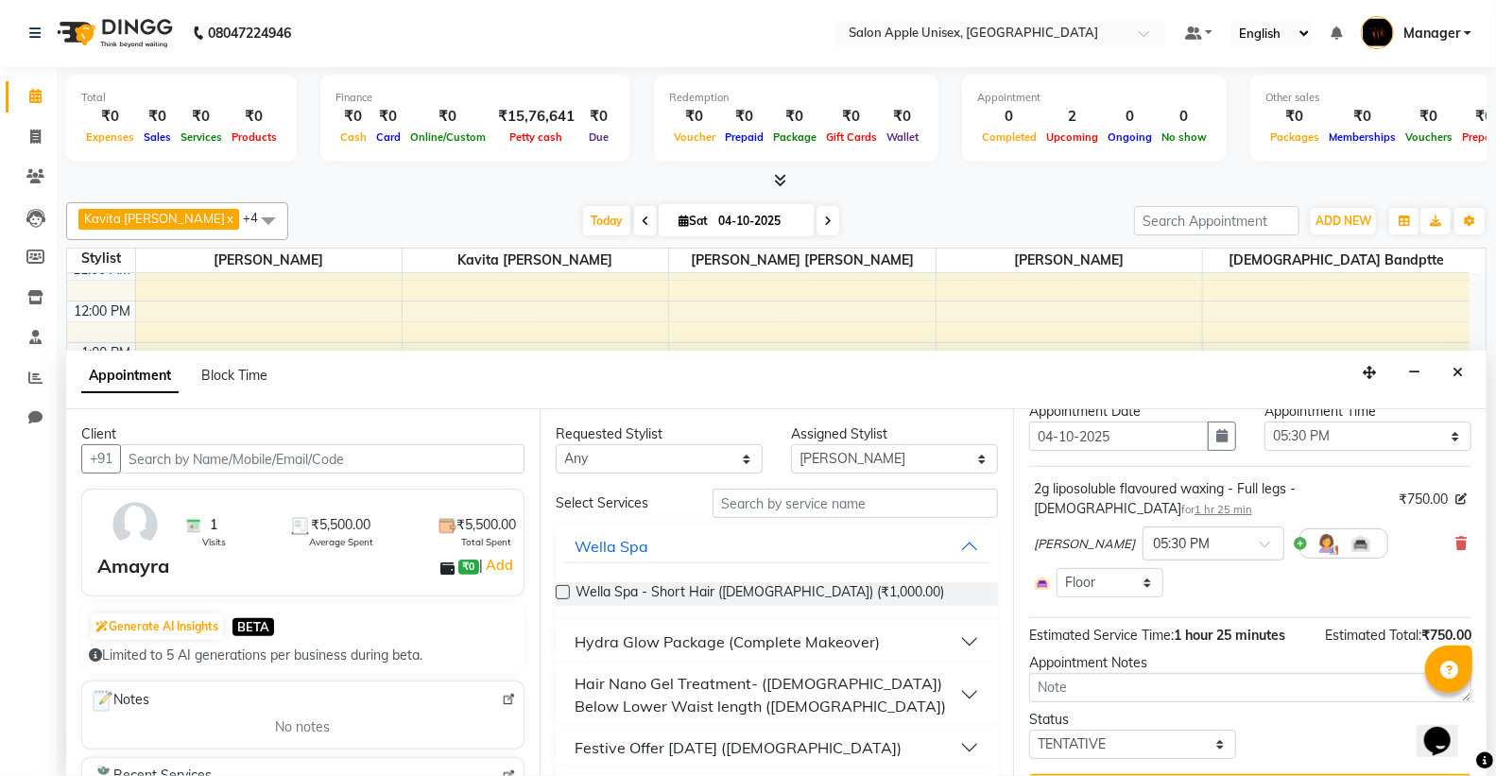
scroll to position [107, 0]
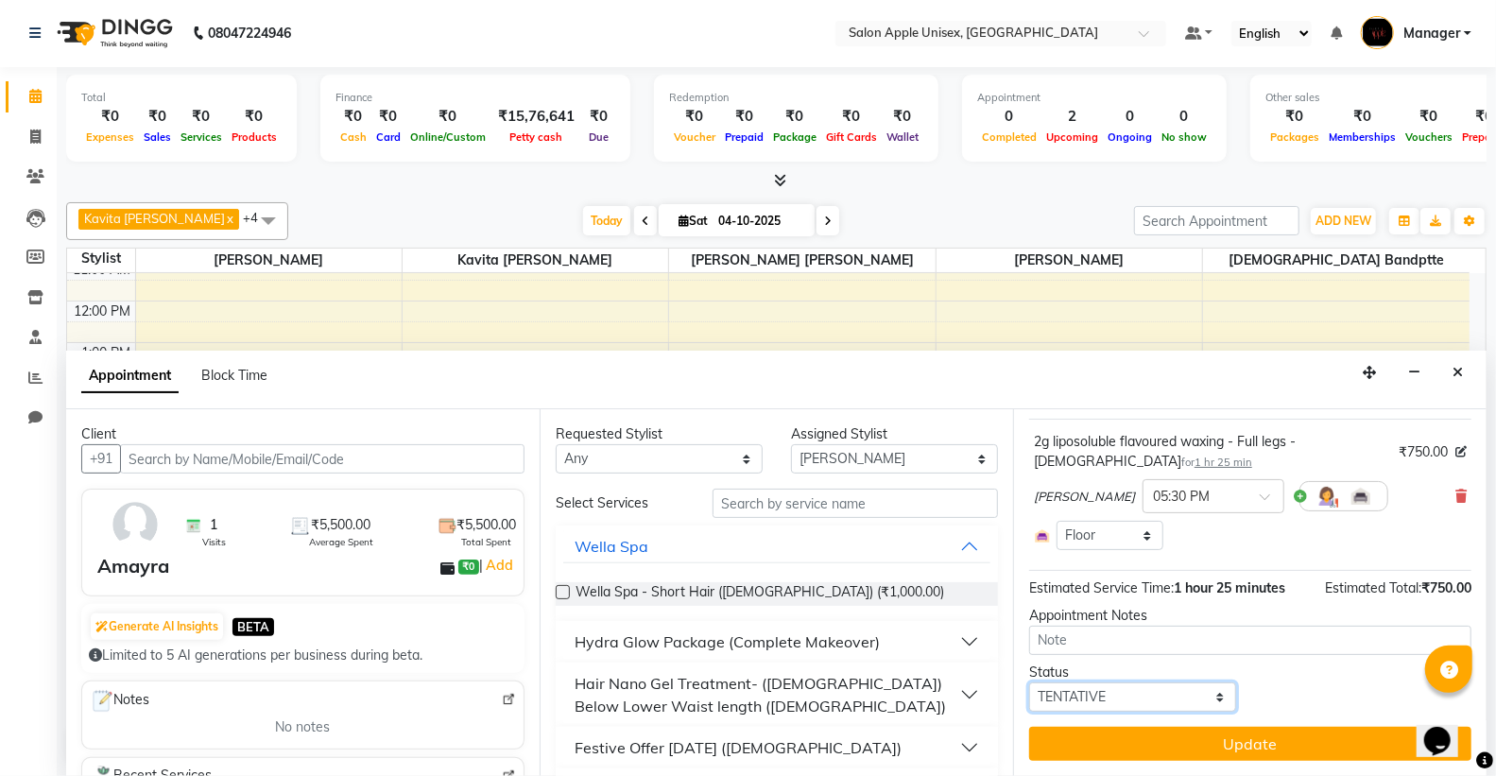
click at [1204, 694] on select "Select TENTATIVE CONFIRM CHECK-IN UPCOMING" at bounding box center [1132, 696] width 207 height 29
click at [1029, 682] on select "Select TENTATIVE CONFIRM CHECK-IN UPCOMING" at bounding box center [1132, 696] width 207 height 29
drag, startPoint x: 1160, startPoint y: 673, endPoint x: 1169, endPoint y: 685, distance: 14.9
click at [1162, 676] on div "Status" at bounding box center [1132, 672] width 207 height 20
click at [1175, 694] on select "Select TENTATIVE CONFIRM CHECK-IN UPCOMING" at bounding box center [1132, 696] width 207 height 29
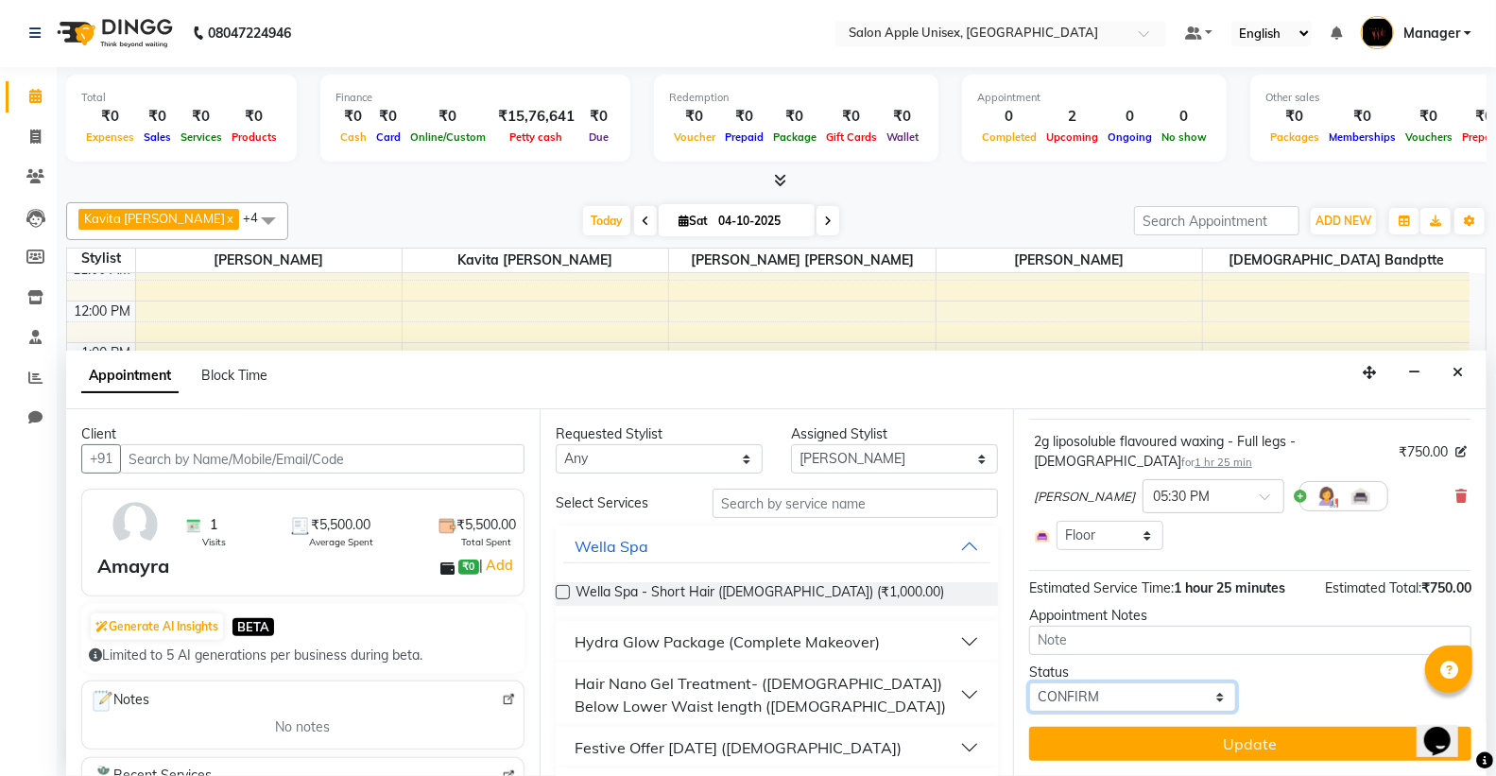
select select "upcoming"
click at [1029, 682] on select "Select TENTATIVE CONFIRM CHECK-IN UPCOMING" at bounding box center [1132, 696] width 207 height 29
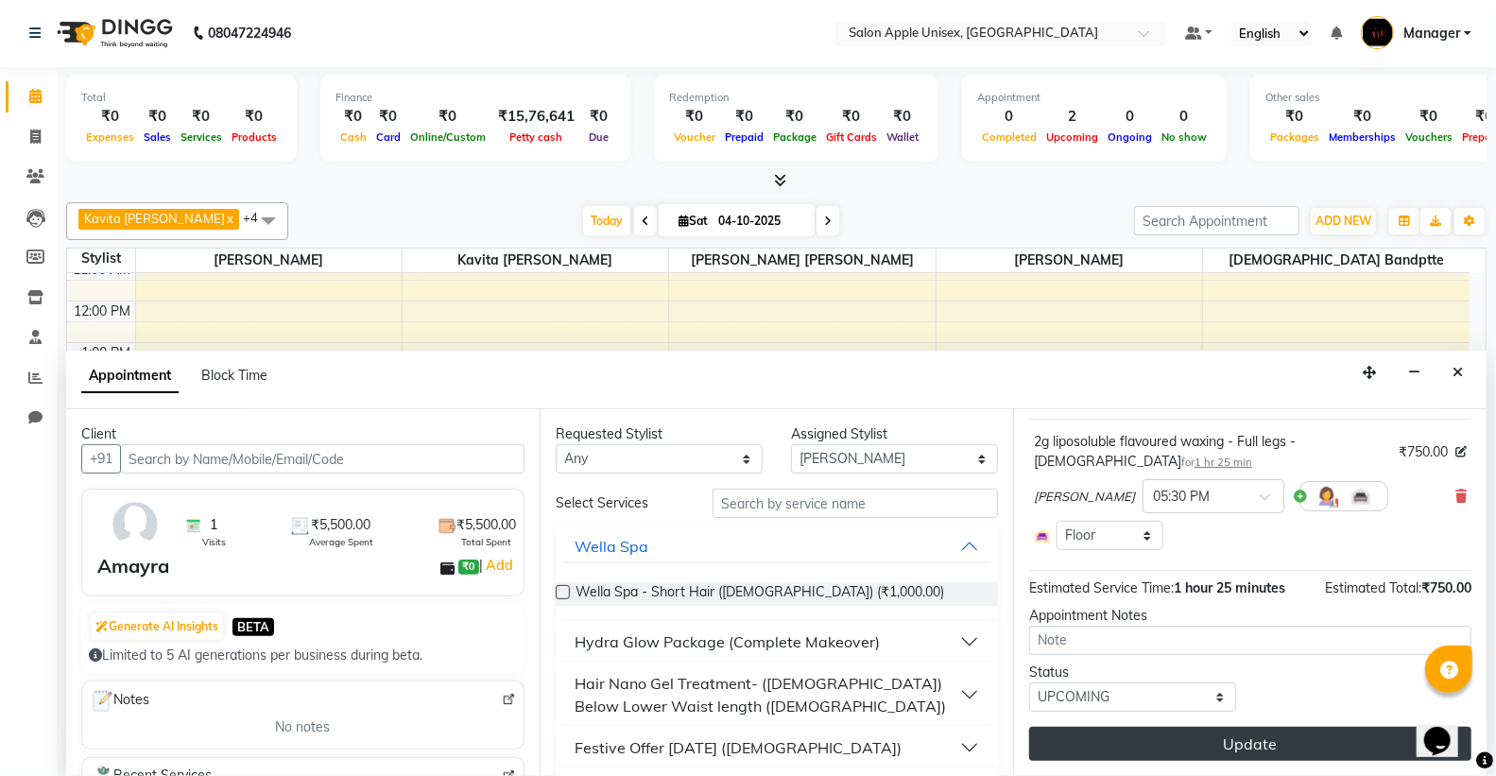
click at [1287, 735] on button "Update" at bounding box center [1250, 744] width 442 height 34
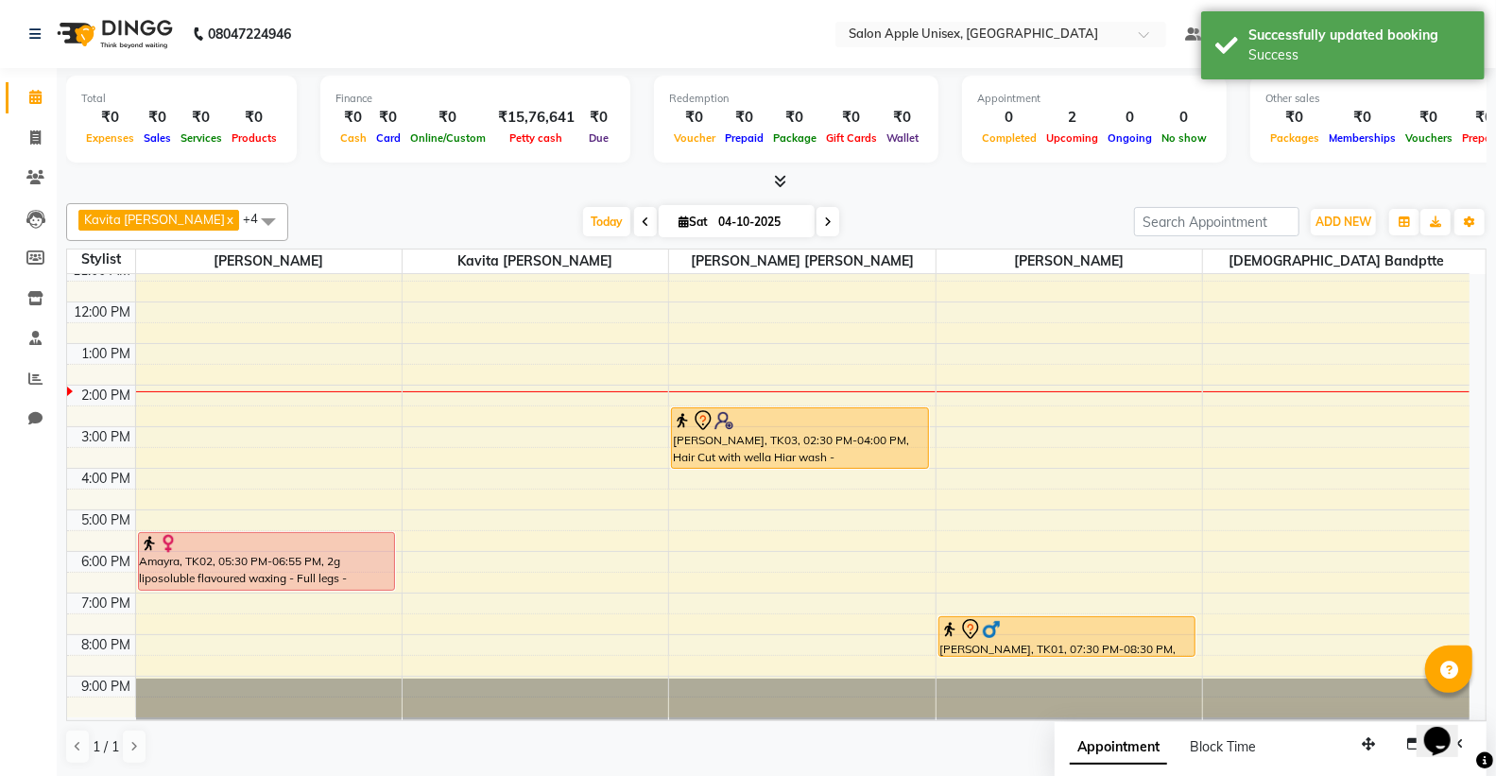
scroll to position [95, 0]
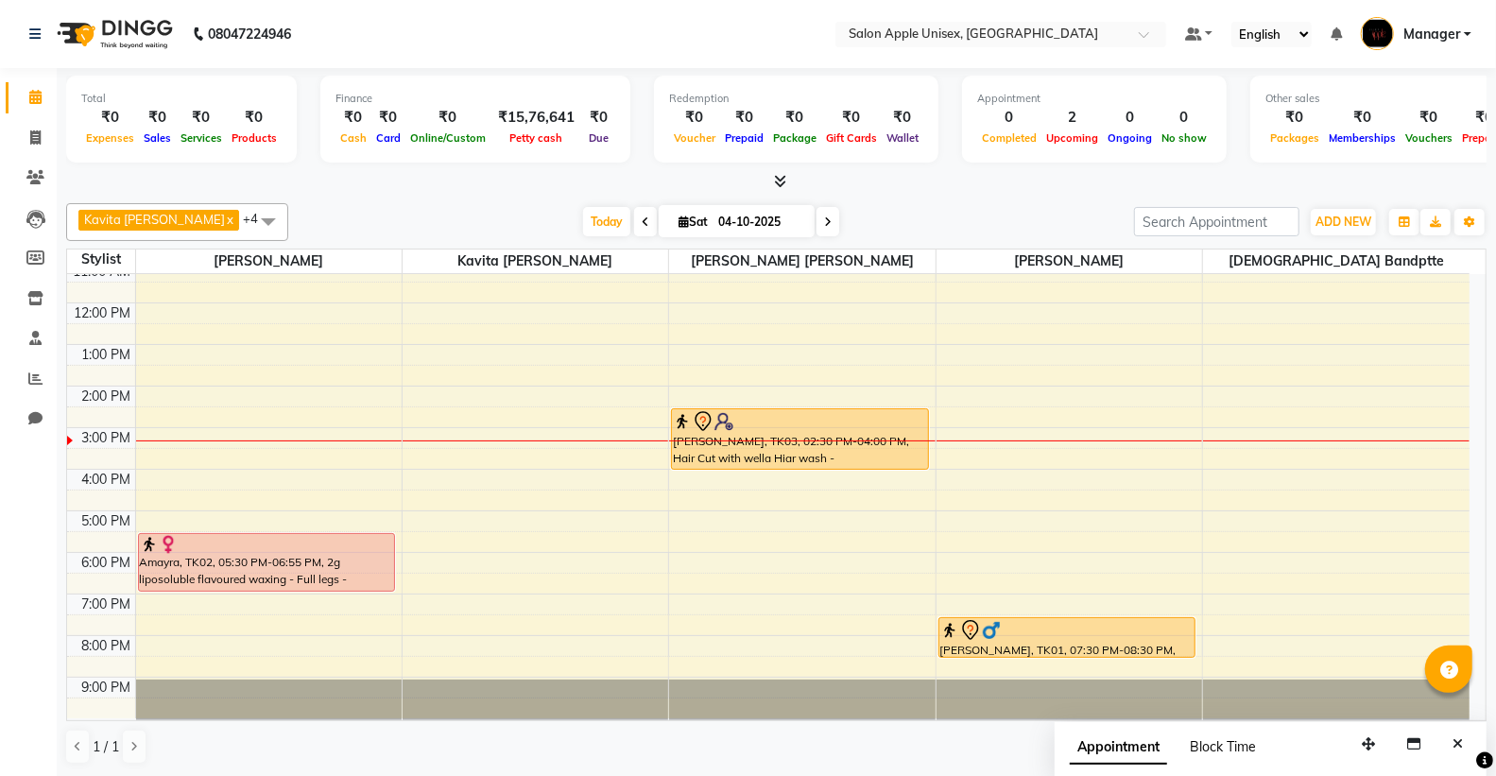
click at [1219, 746] on span "Block Time" at bounding box center [1222, 746] width 66 height 17
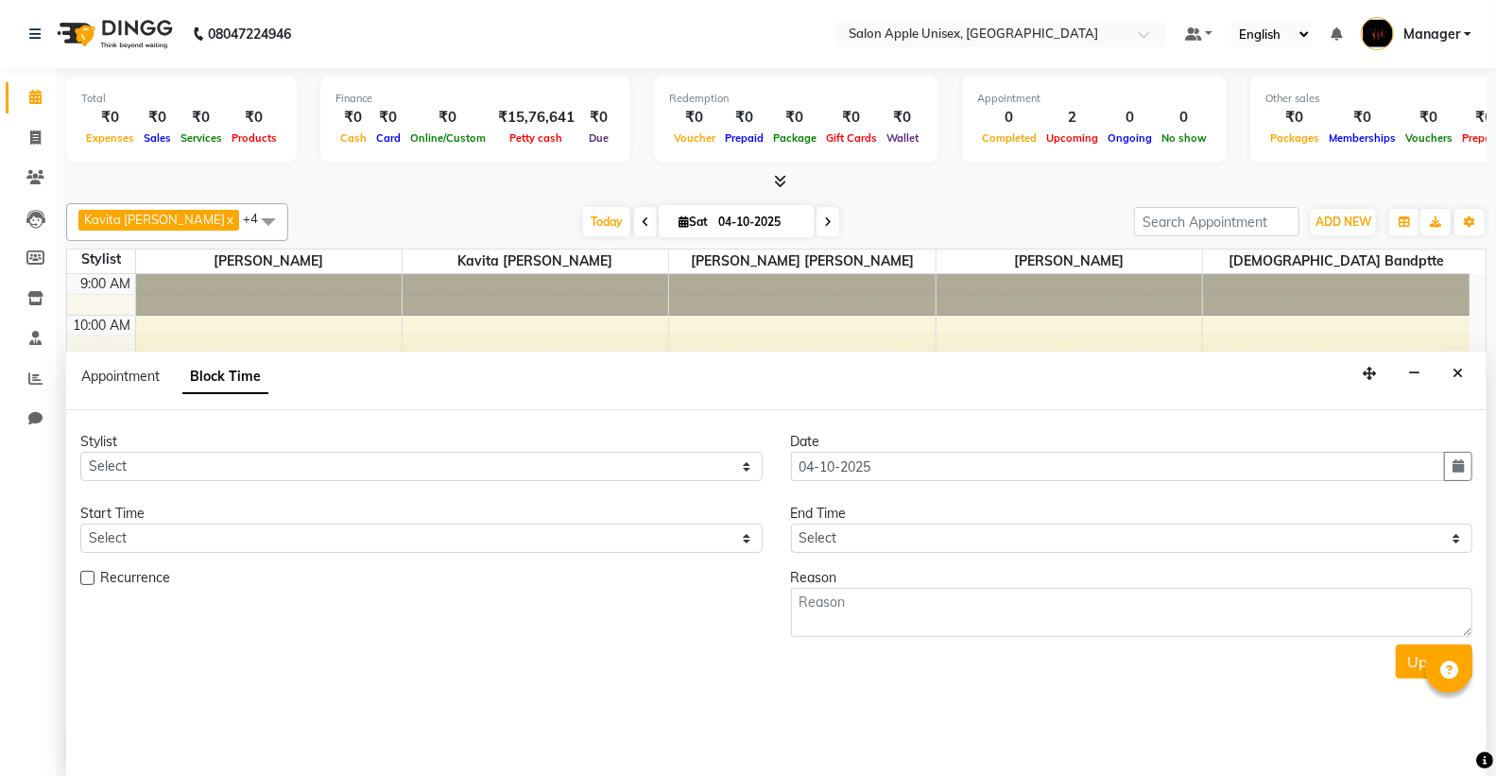
scroll to position [96, 0]
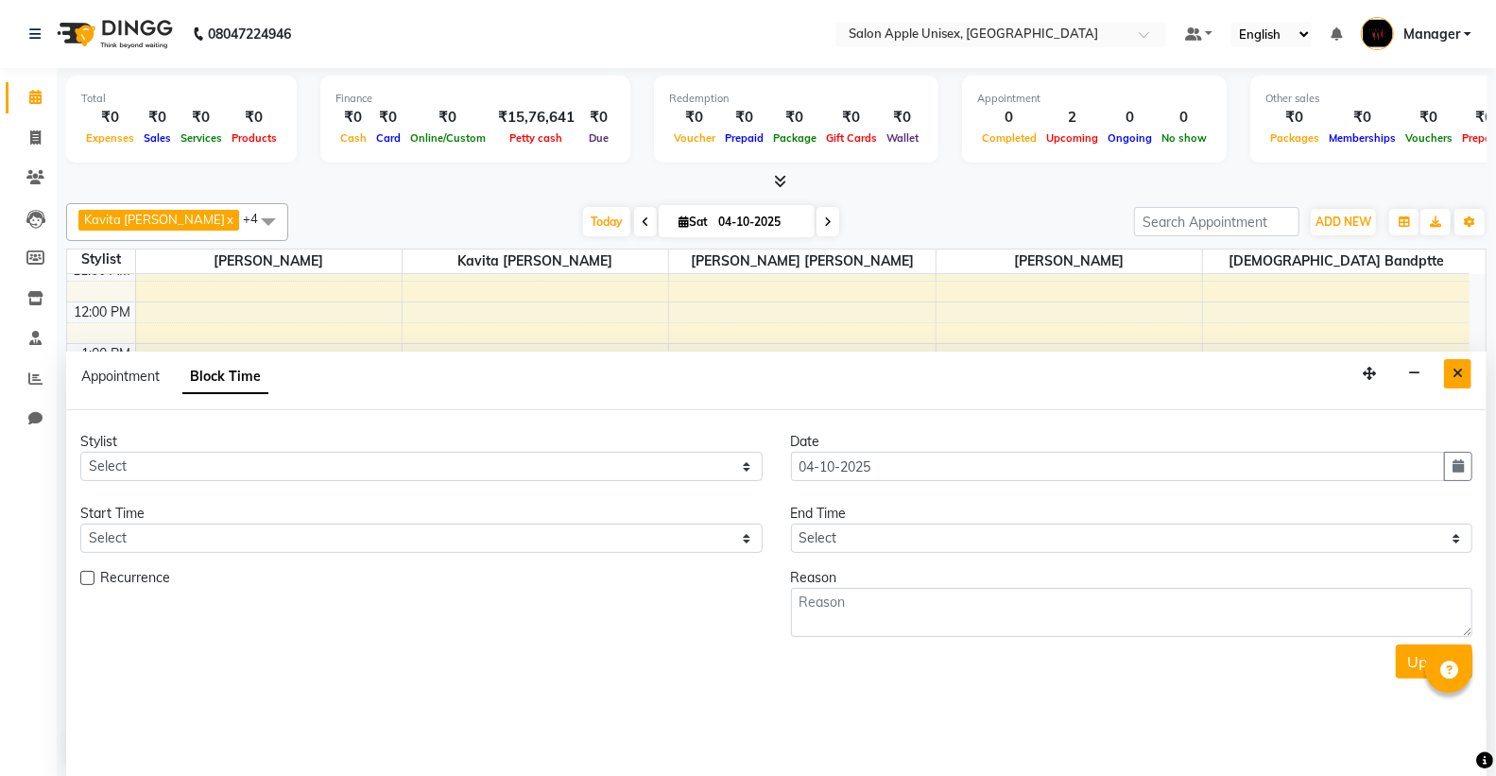
click at [1460, 372] on icon "Close" at bounding box center [1457, 373] width 10 height 13
